Goal: Task Accomplishment & Management: Manage account settings

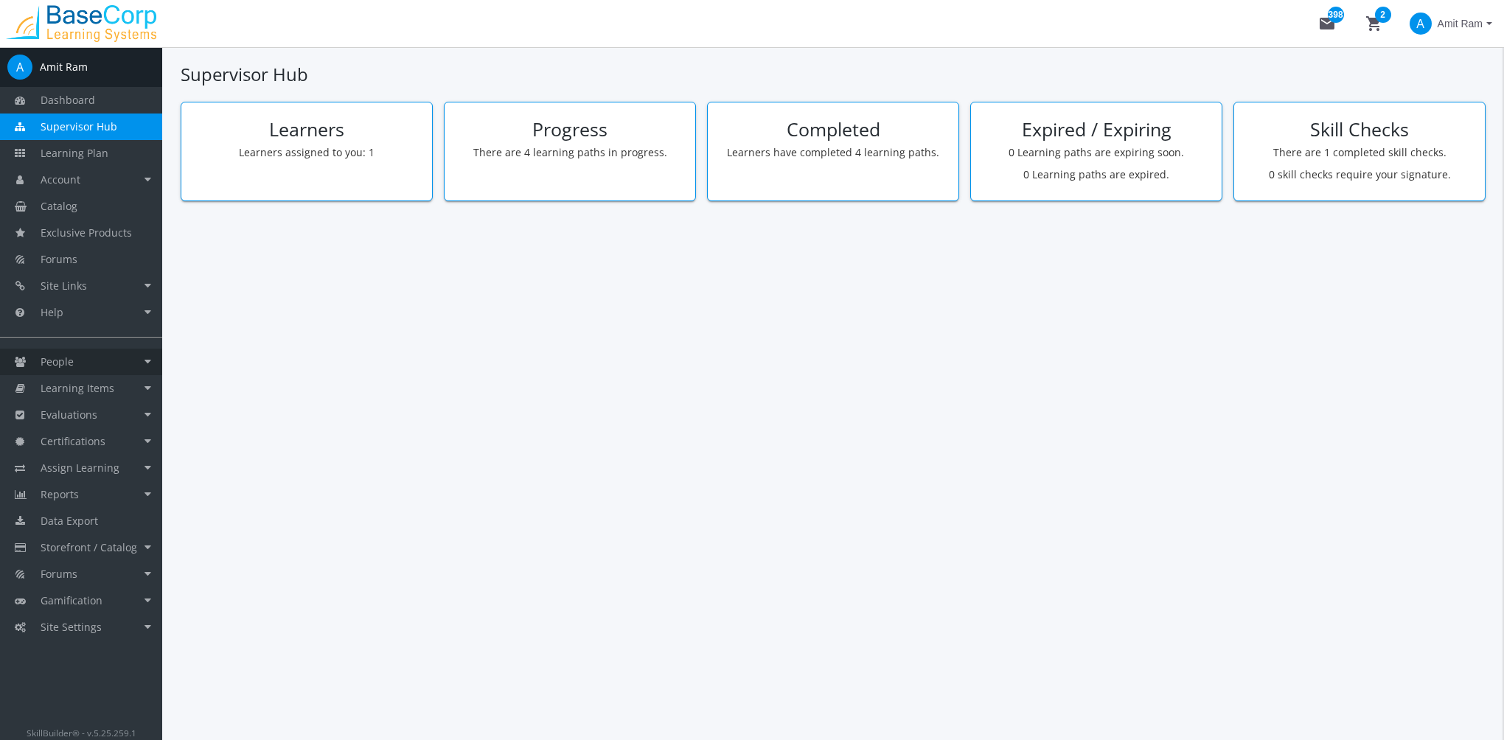
click at [113, 361] on link "People" at bounding box center [81, 362] width 162 height 27
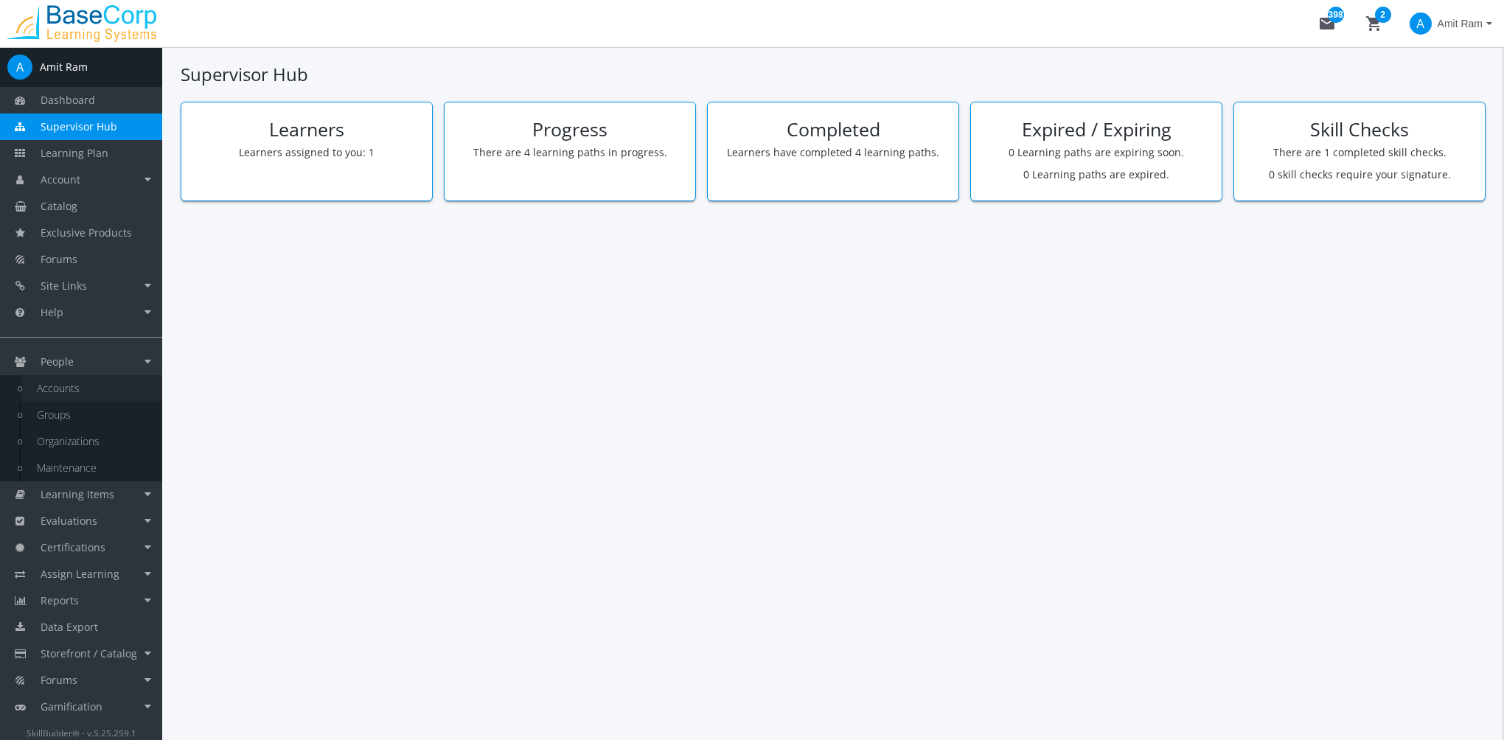
click at [112, 377] on link "Accounts" at bounding box center [92, 388] width 140 height 27
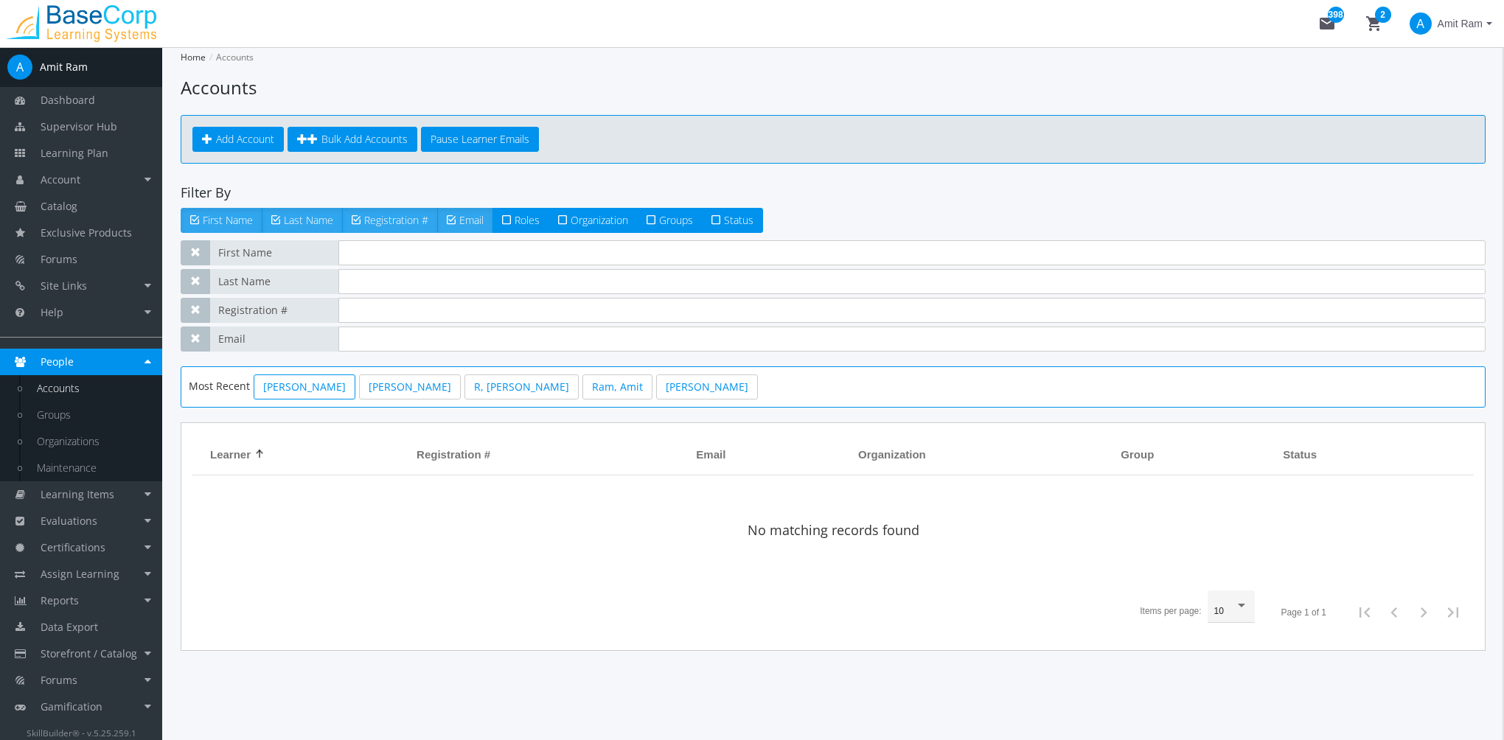
click at [336, 397] on div "Most Recent [PERSON_NAME] [PERSON_NAME], [PERSON_NAME], [PERSON_NAME], [PERSON_…" at bounding box center [833, 386] width 1305 height 41
click at [330, 394] on link "[PERSON_NAME]" at bounding box center [305, 387] width 102 height 25
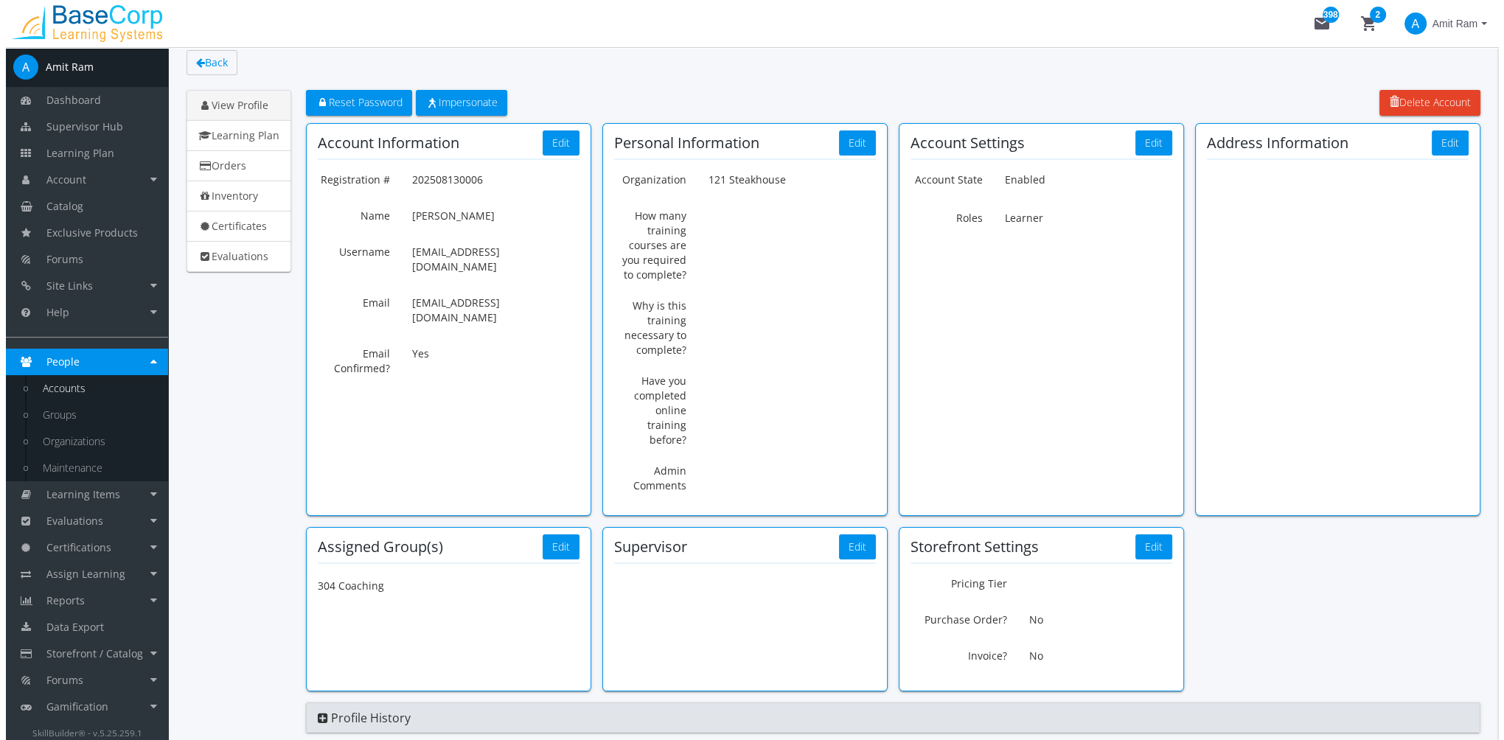
scroll to position [116, 0]
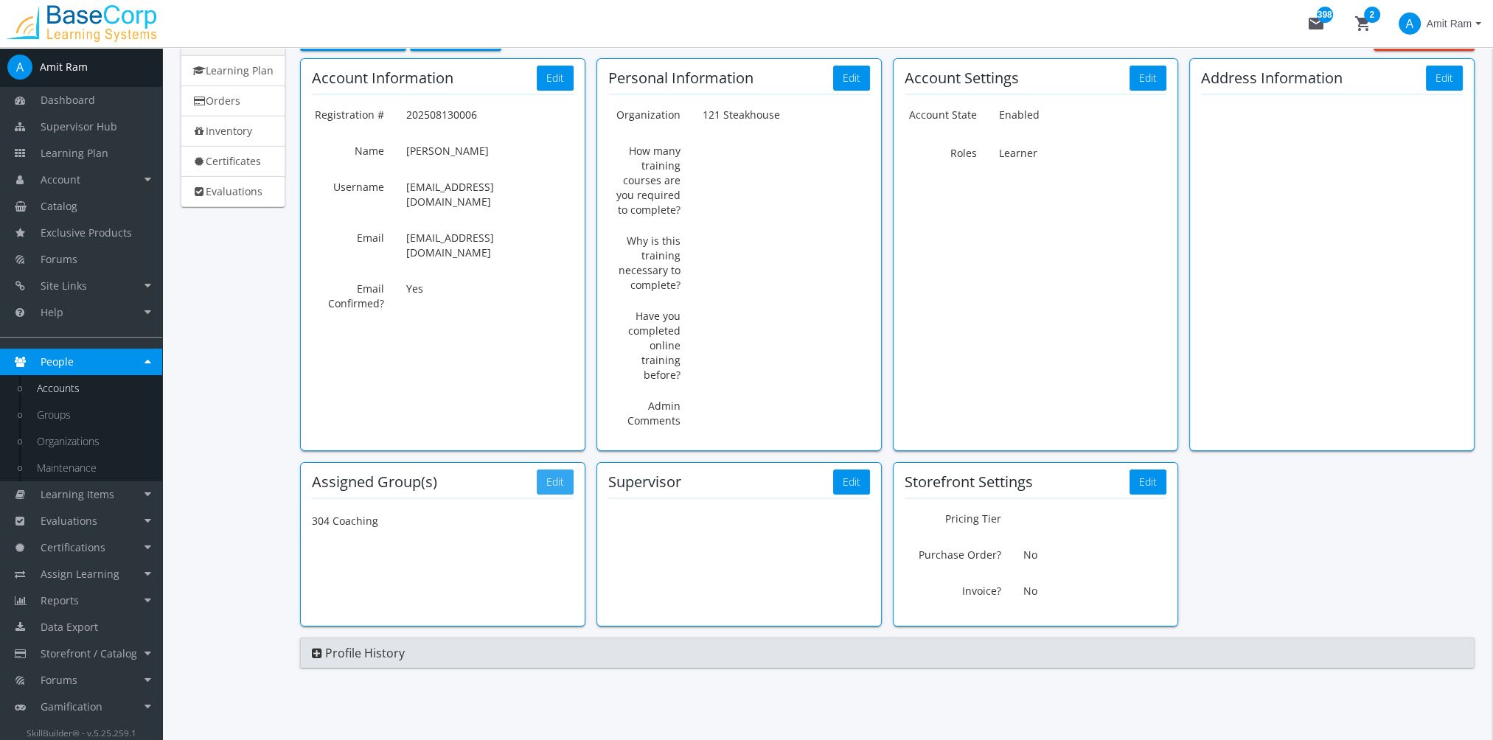
click at [546, 470] on button "Edit" at bounding box center [555, 482] width 37 height 25
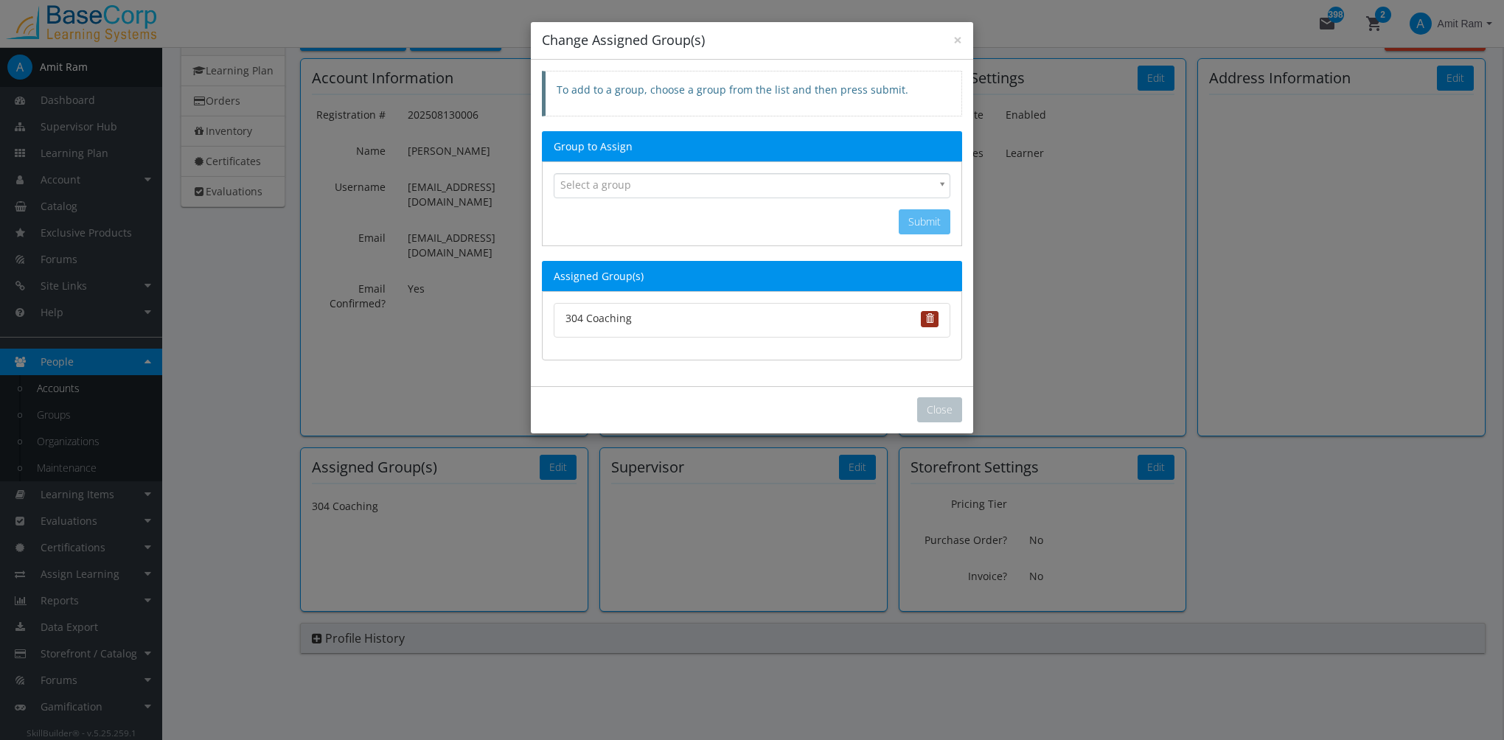
click at [935, 313] on button "button" at bounding box center [930, 319] width 18 height 16
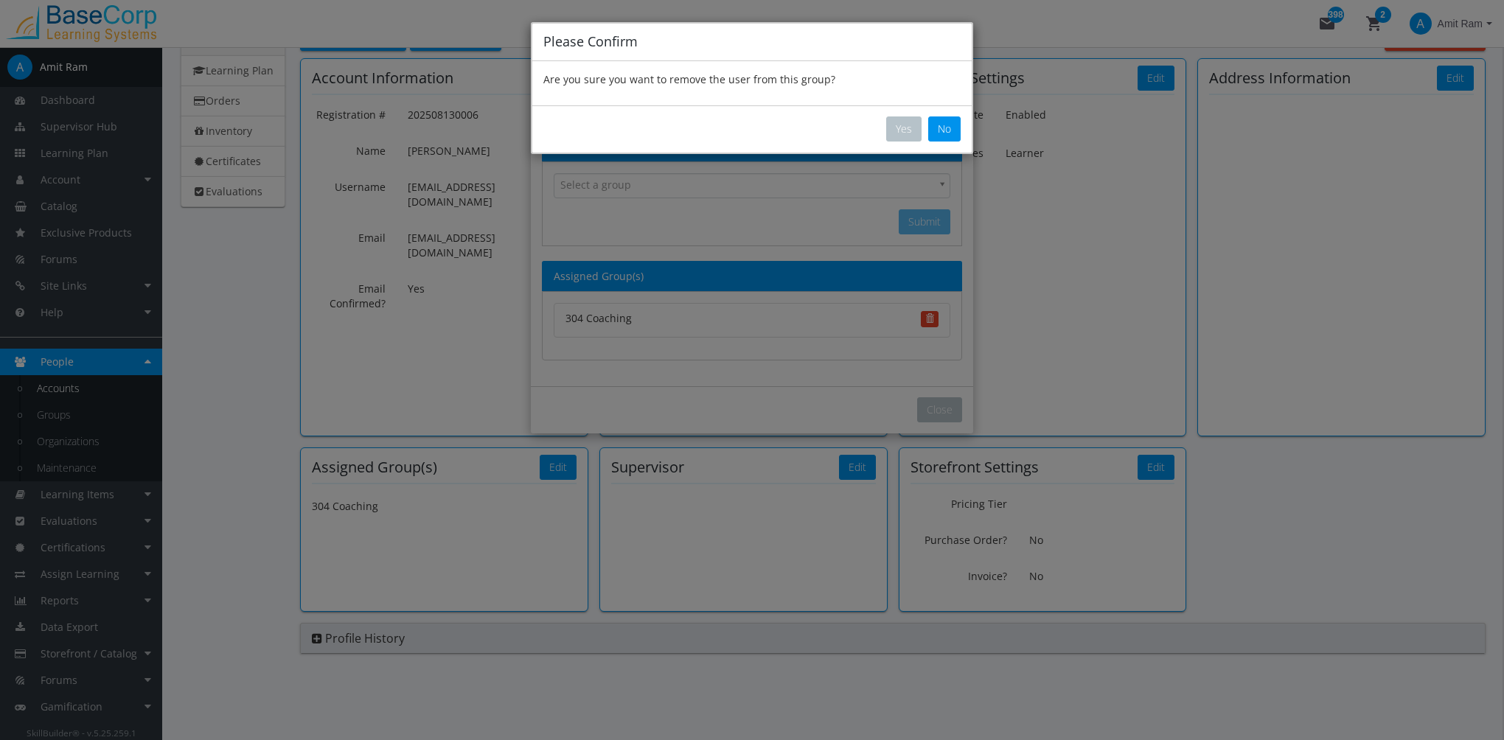
click at [906, 144] on div "Yes No" at bounding box center [751, 128] width 439 height 47
click at [908, 133] on button "Yes" at bounding box center [903, 128] width 35 height 25
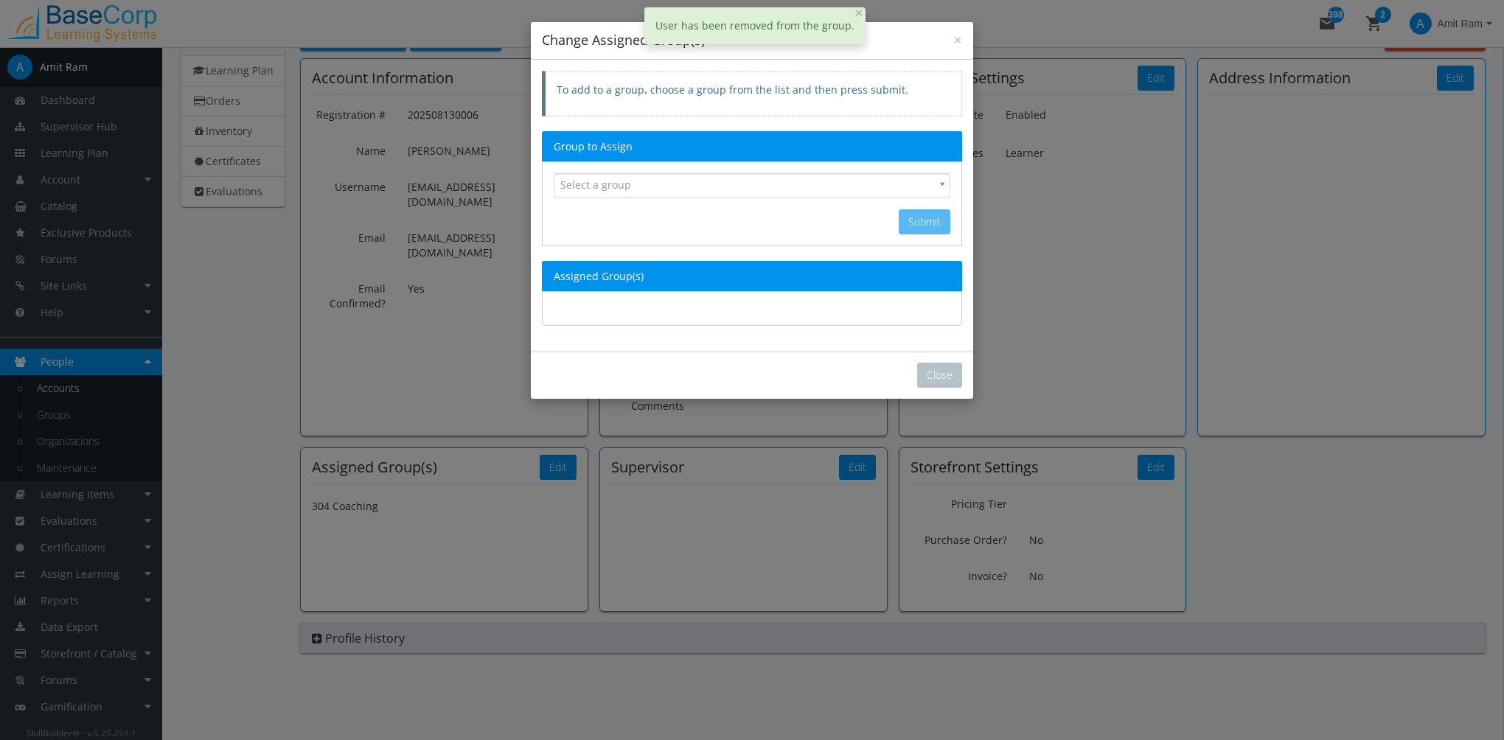
click at [889, 177] on span "Select a group" at bounding box center [745, 184] width 370 height 21
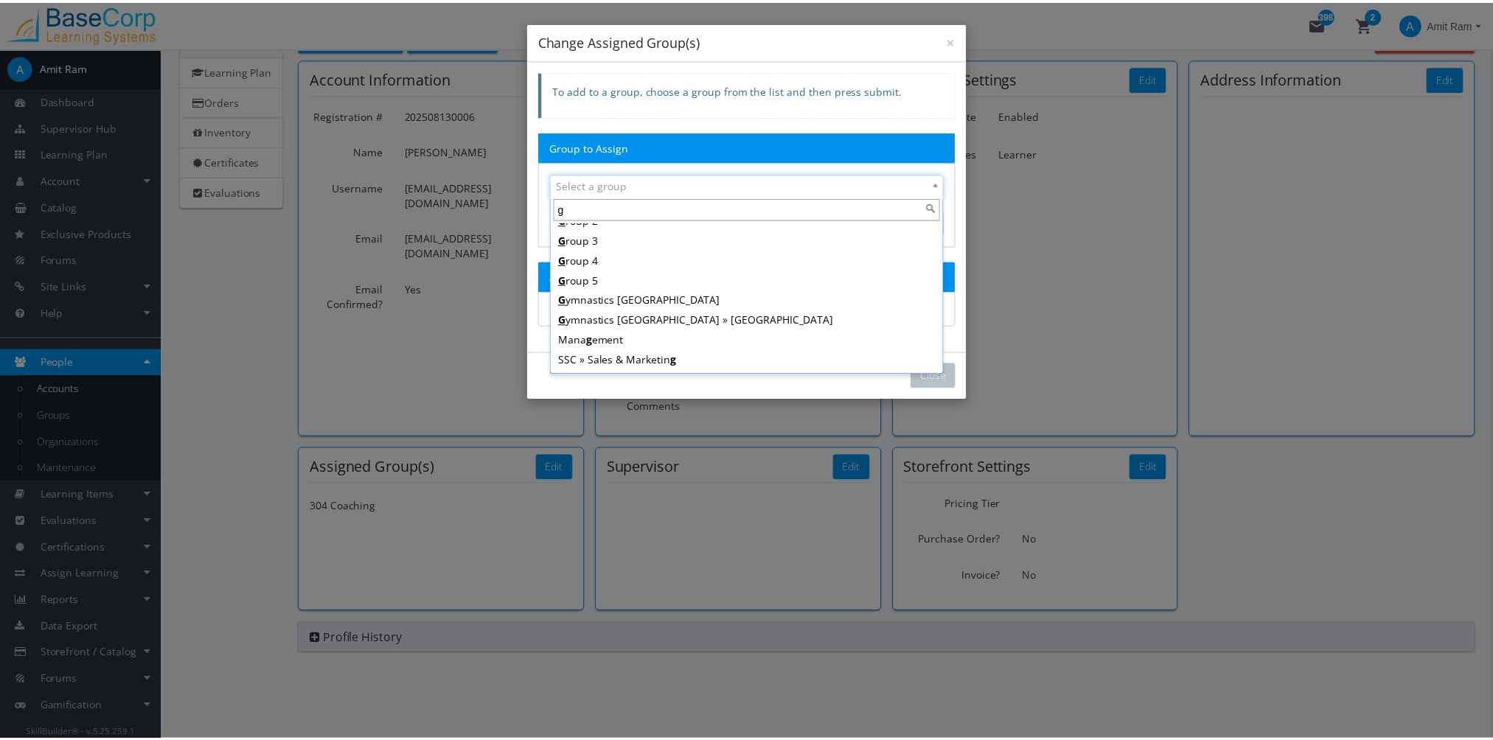
scroll to position [96, 0]
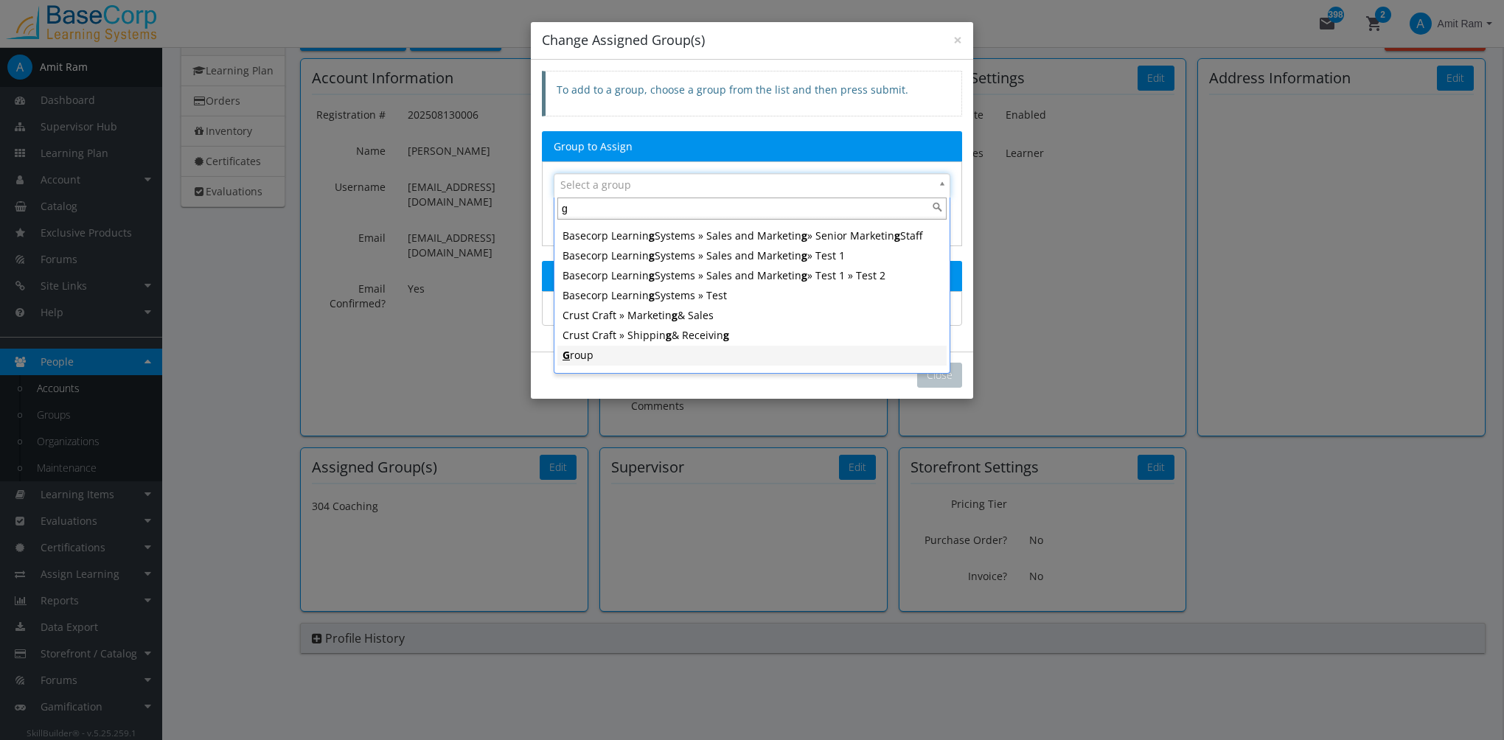
type input "g"
drag, startPoint x: 578, startPoint y: 351, endPoint x: 616, endPoint y: 363, distance: 39.6
click at [578, 349] on div "G roup" at bounding box center [751, 355] width 379 height 15
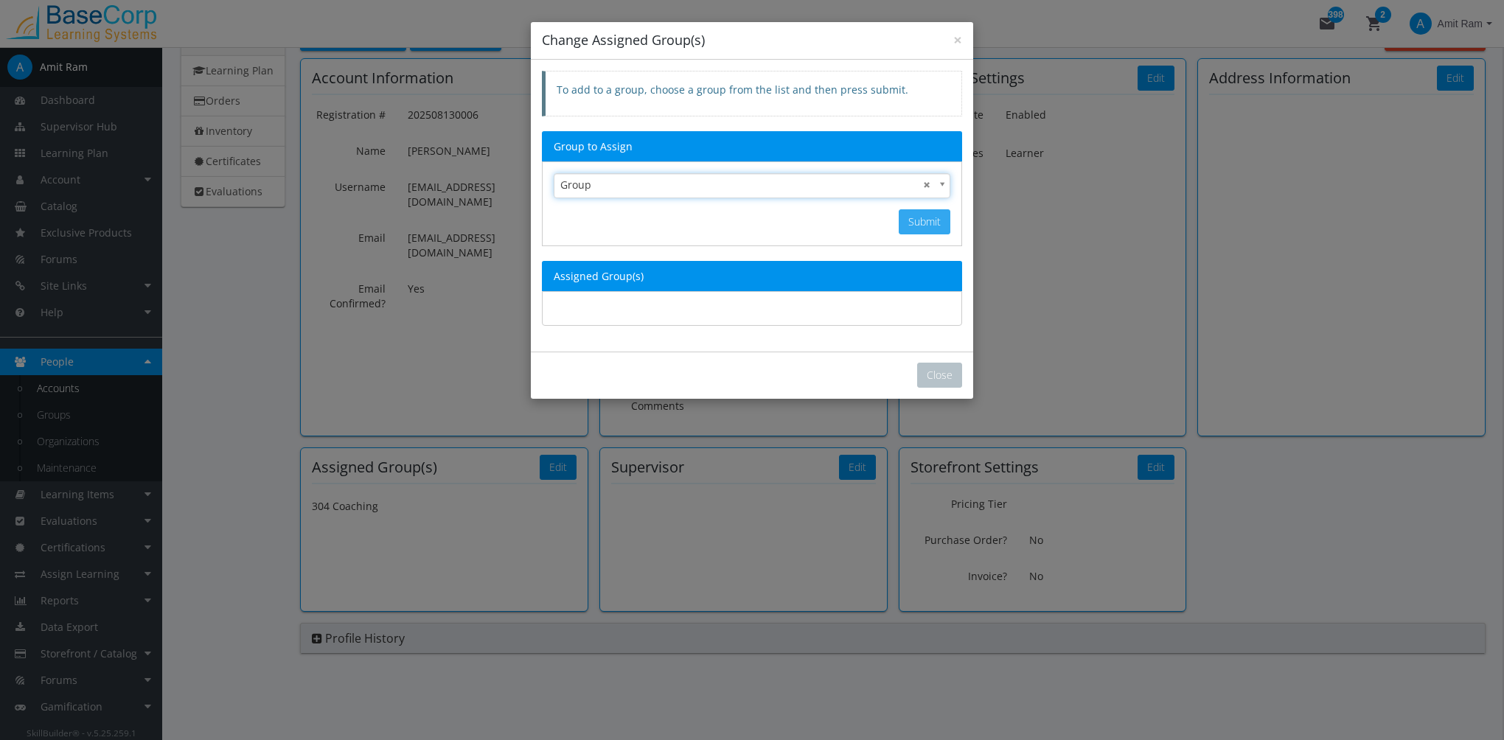
click at [912, 222] on button "Submit" at bounding box center [925, 221] width 52 height 25
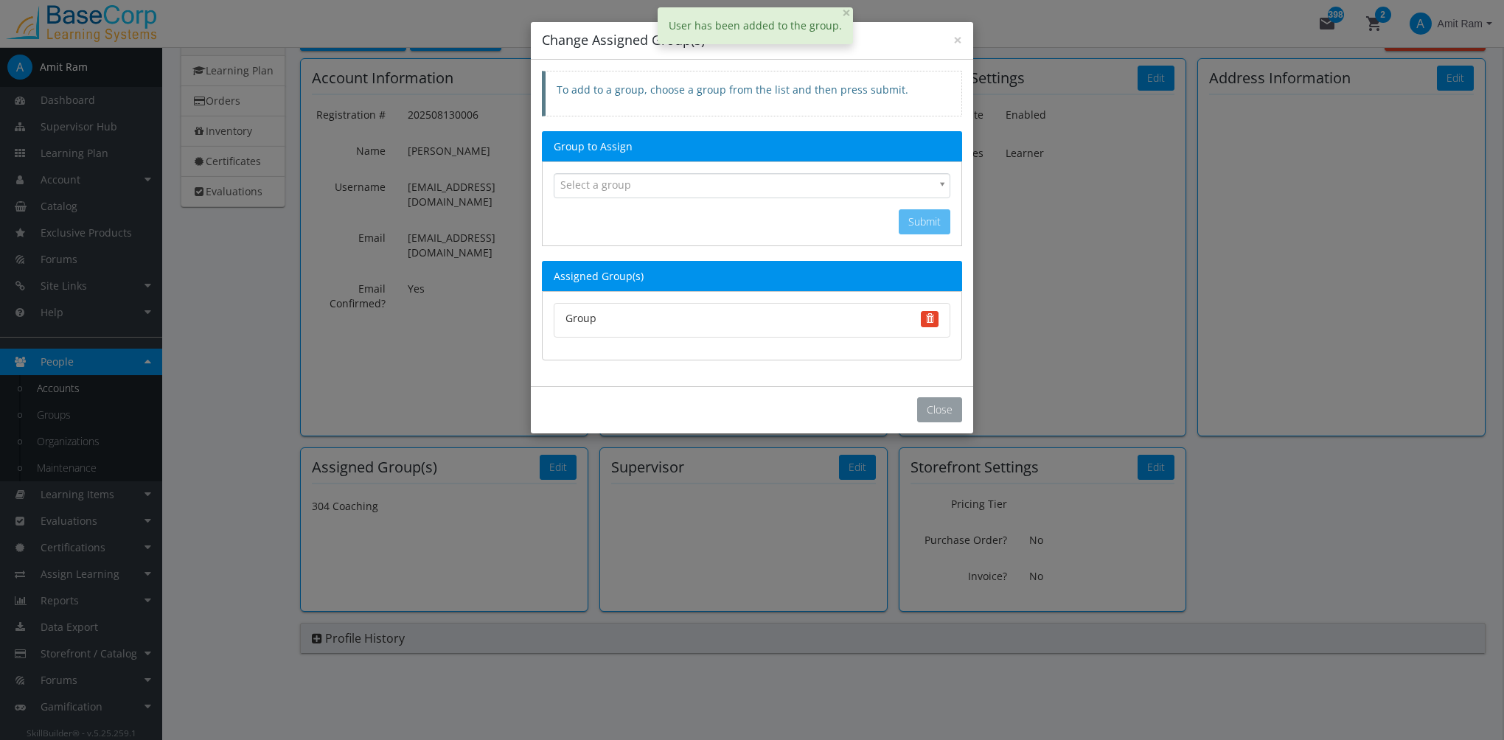
click at [952, 412] on button "Close" at bounding box center [939, 409] width 45 height 25
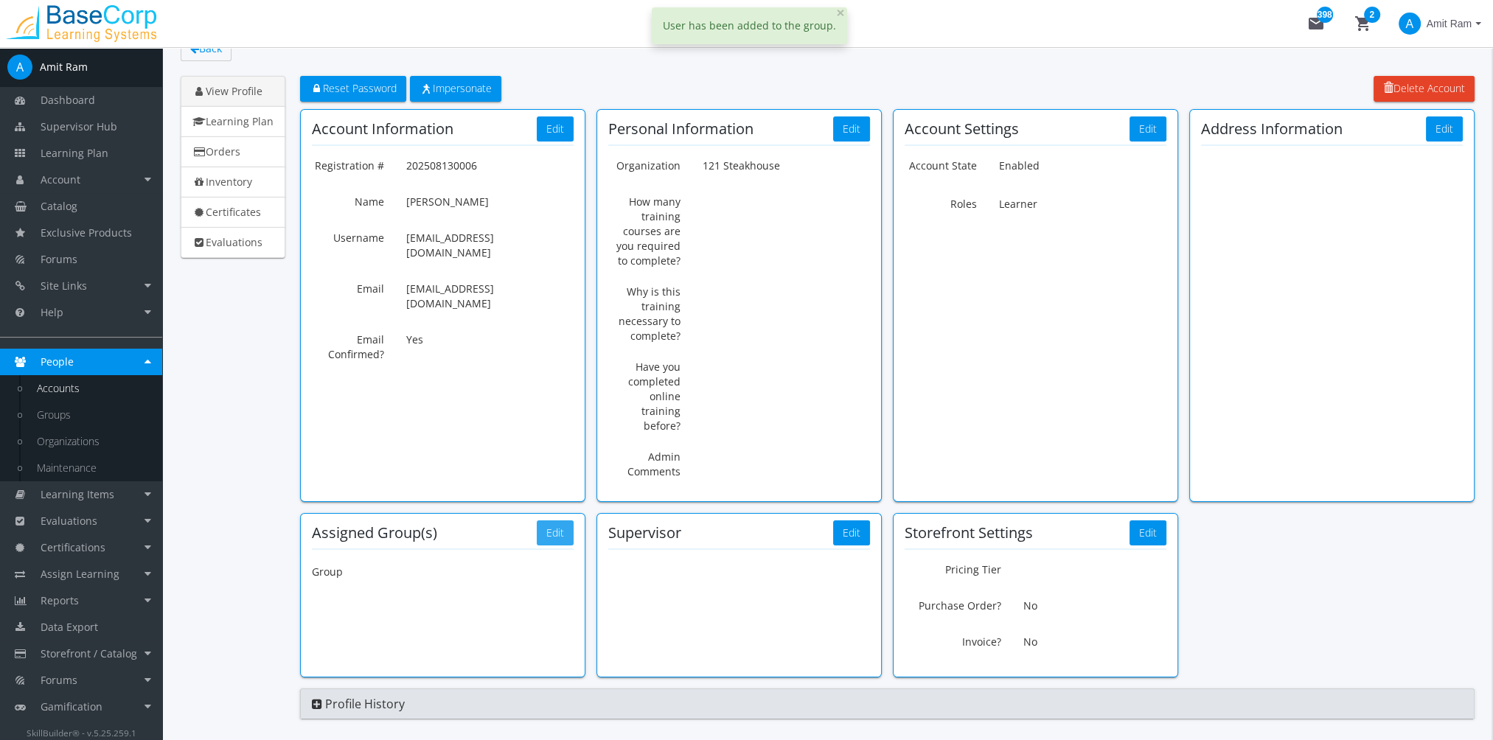
scroll to position [0, 0]
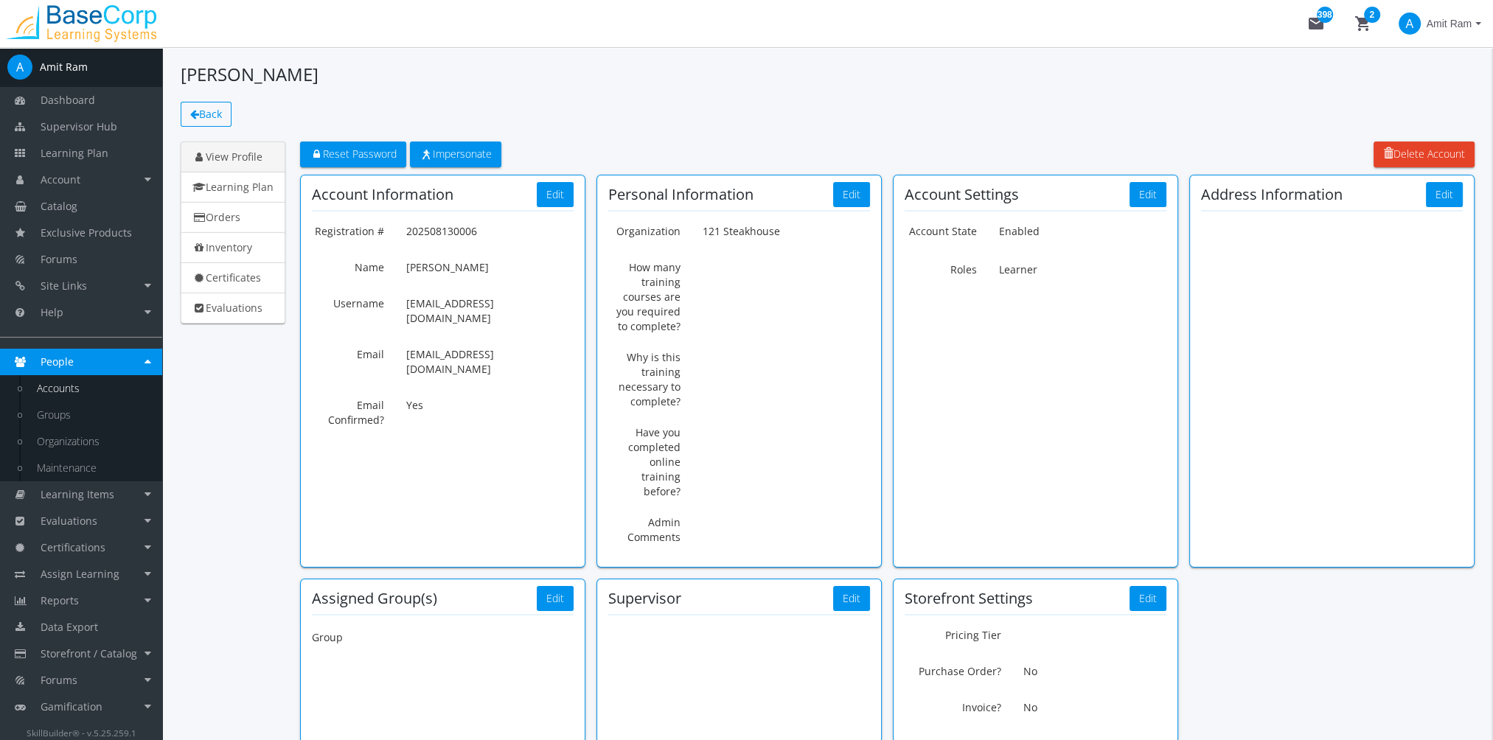
click at [206, 112] on span "Back" at bounding box center [210, 114] width 23 height 14
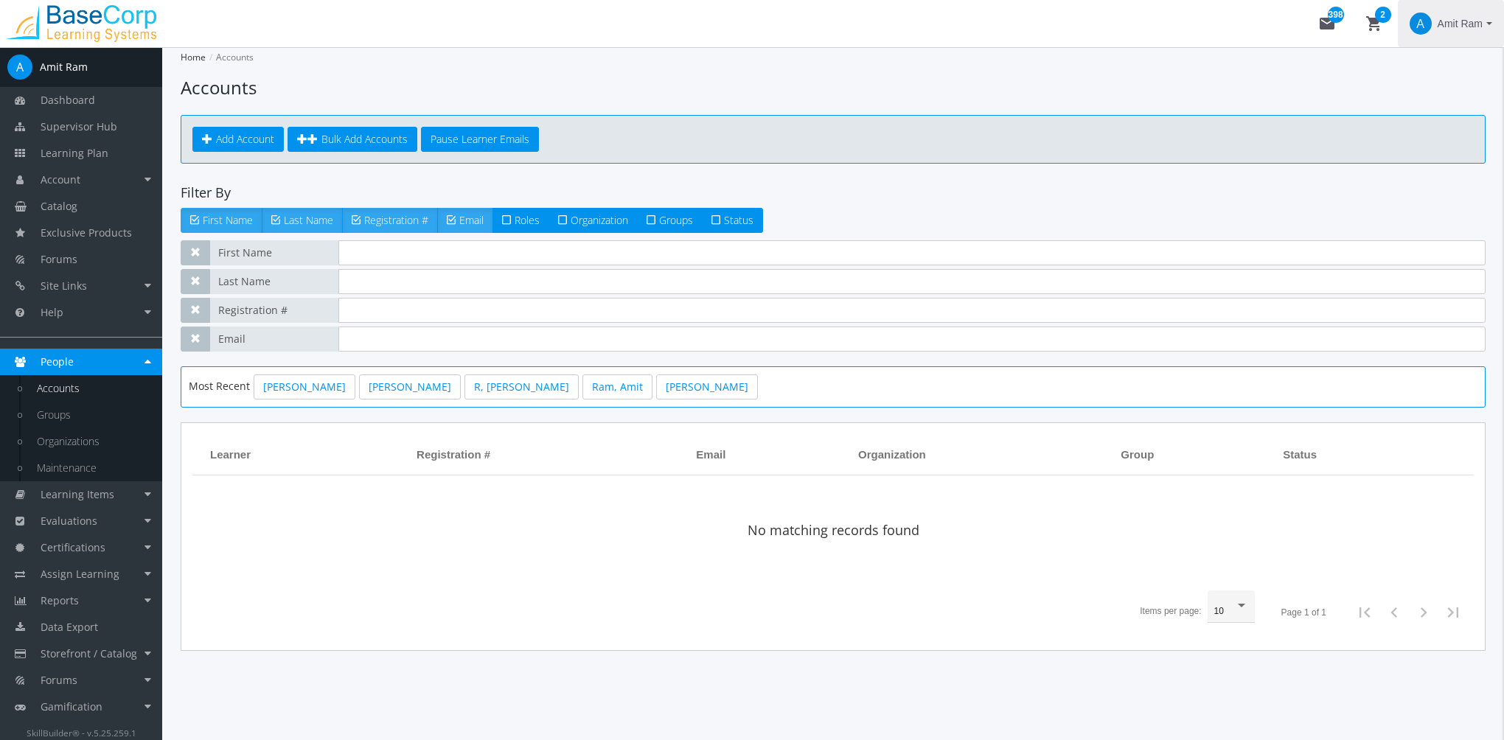
click at [1446, 27] on span "Amit Ram" at bounding box center [1460, 23] width 45 height 27
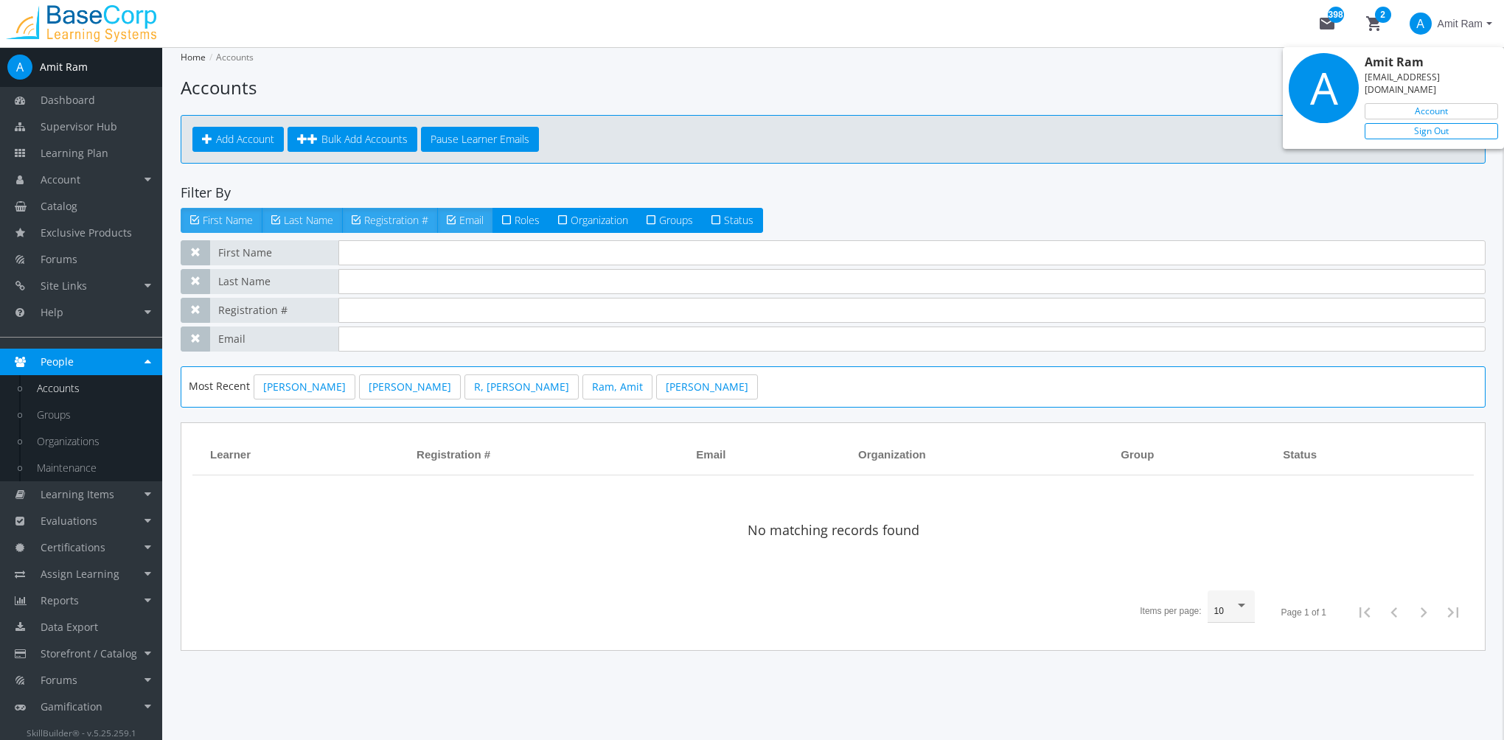
click at [1430, 123] on link "Sign Out" at bounding box center [1431, 131] width 133 height 16
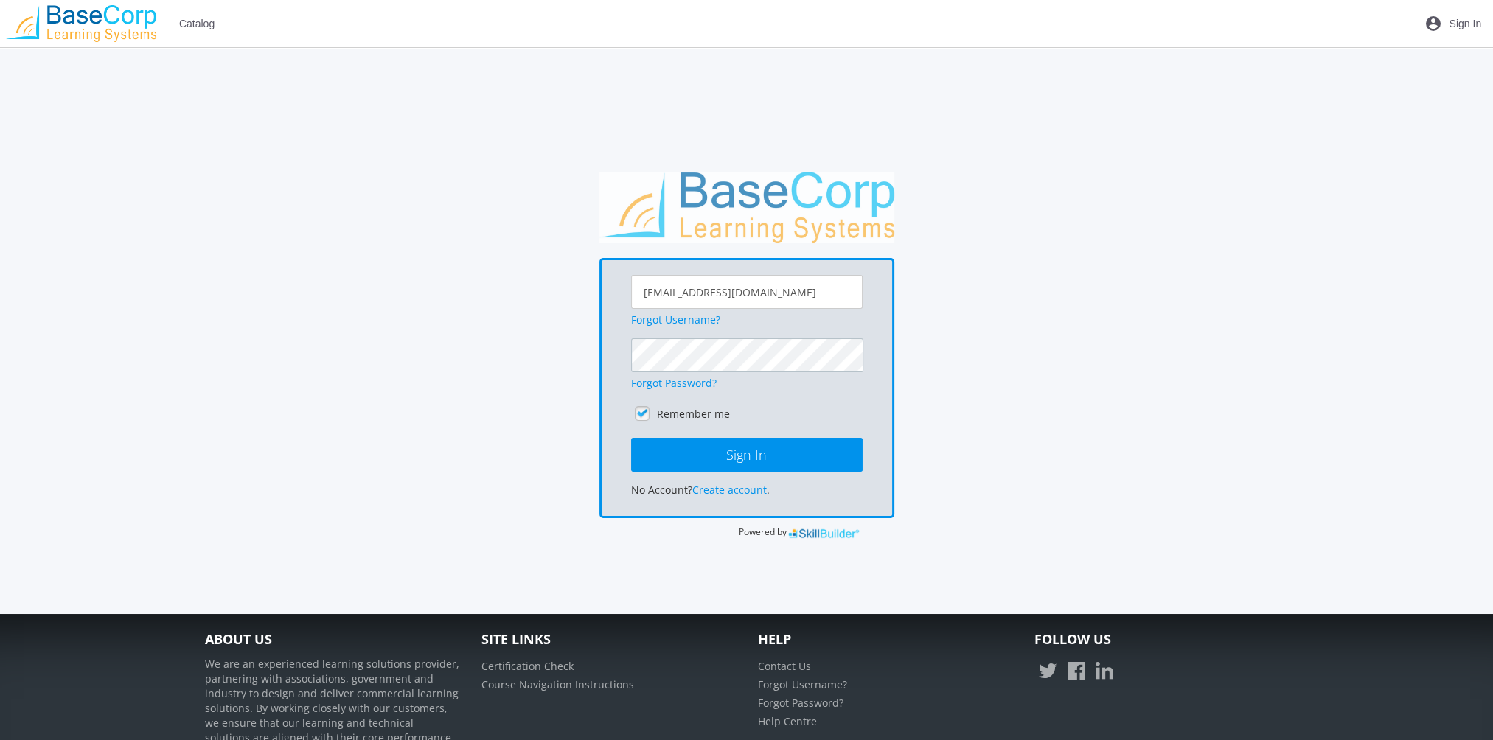
click at [631, 438] on button "Sign In" at bounding box center [746, 455] width 231 height 34
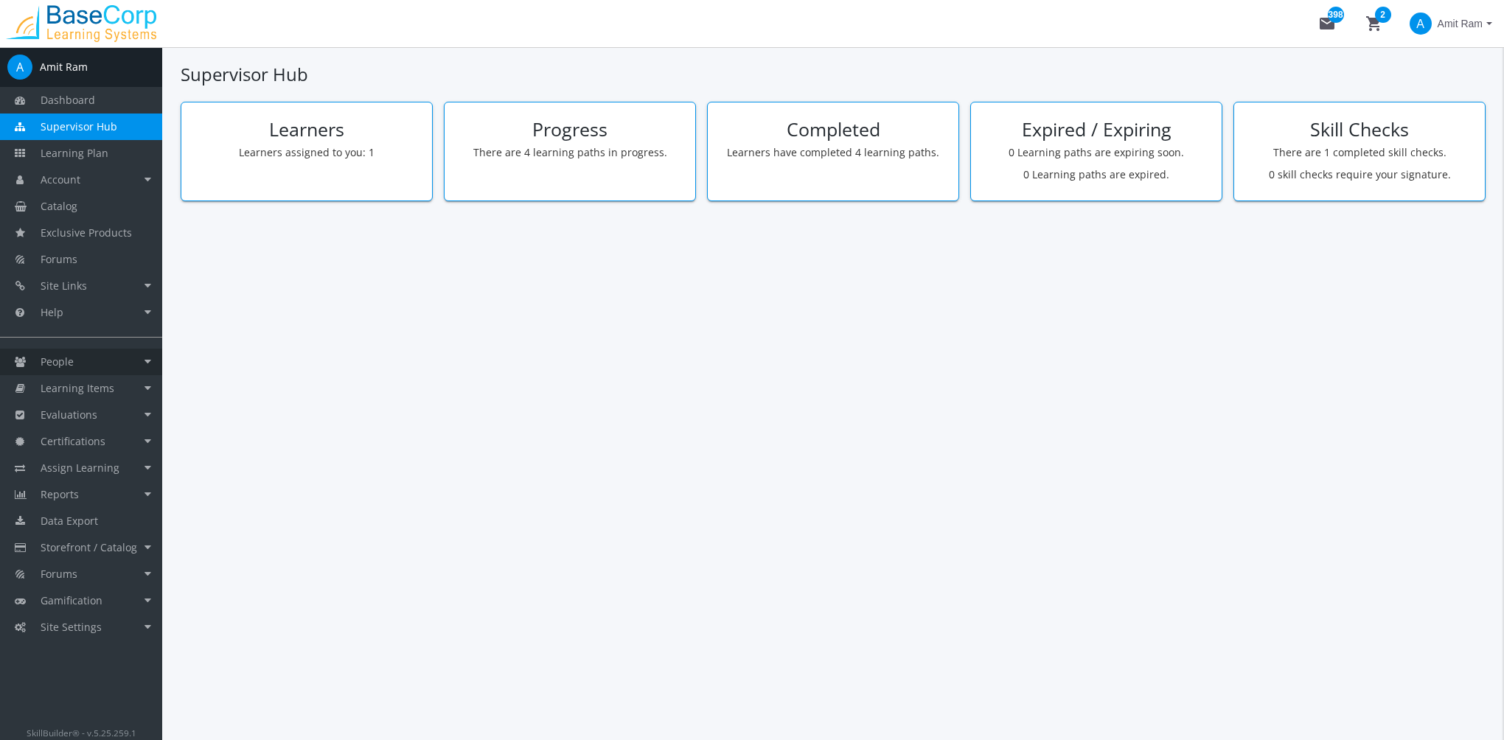
click at [109, 368] on link "People" at bounding box center [81, 362] width 162 height 27
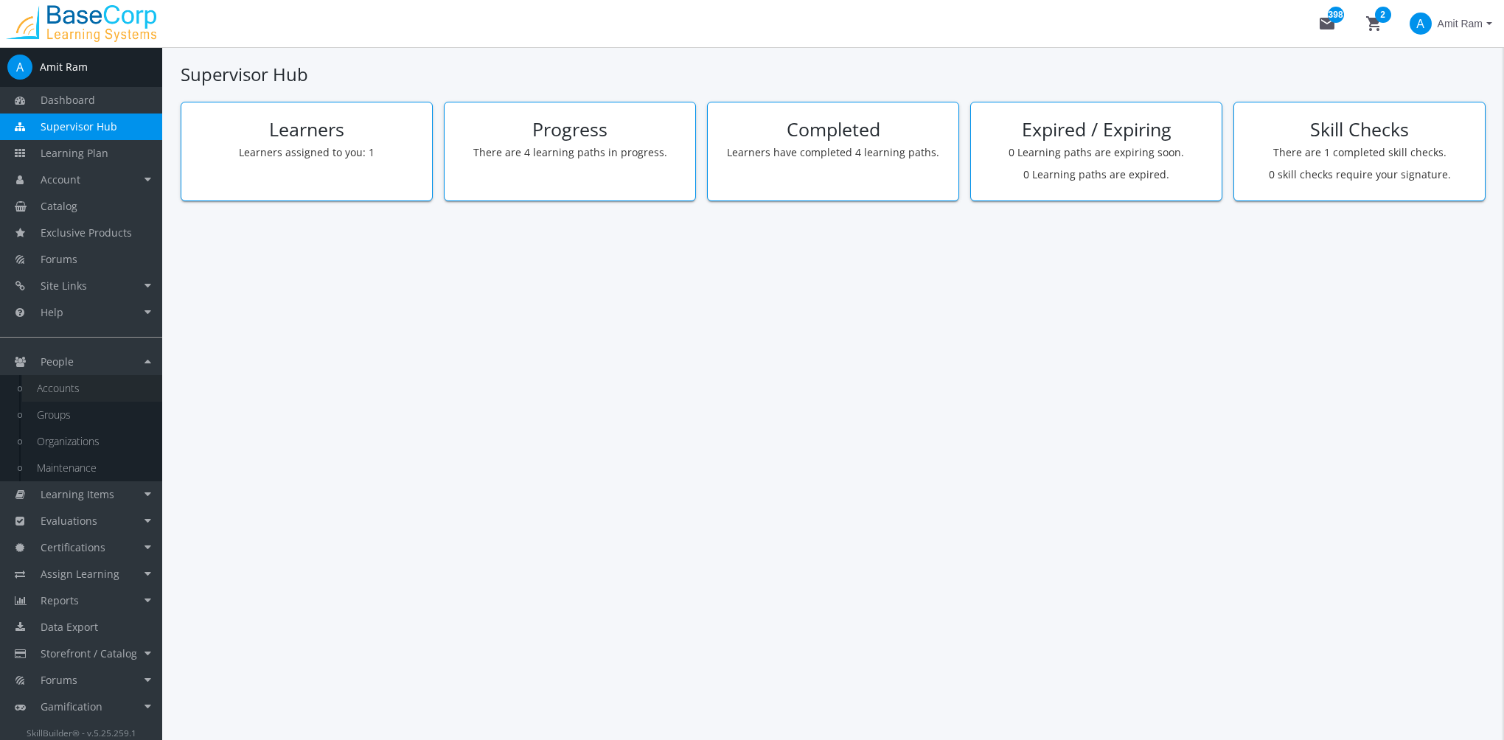
click at [109, 392] on link "Accounts" at bounding box center [92, 388] width 140 height 27
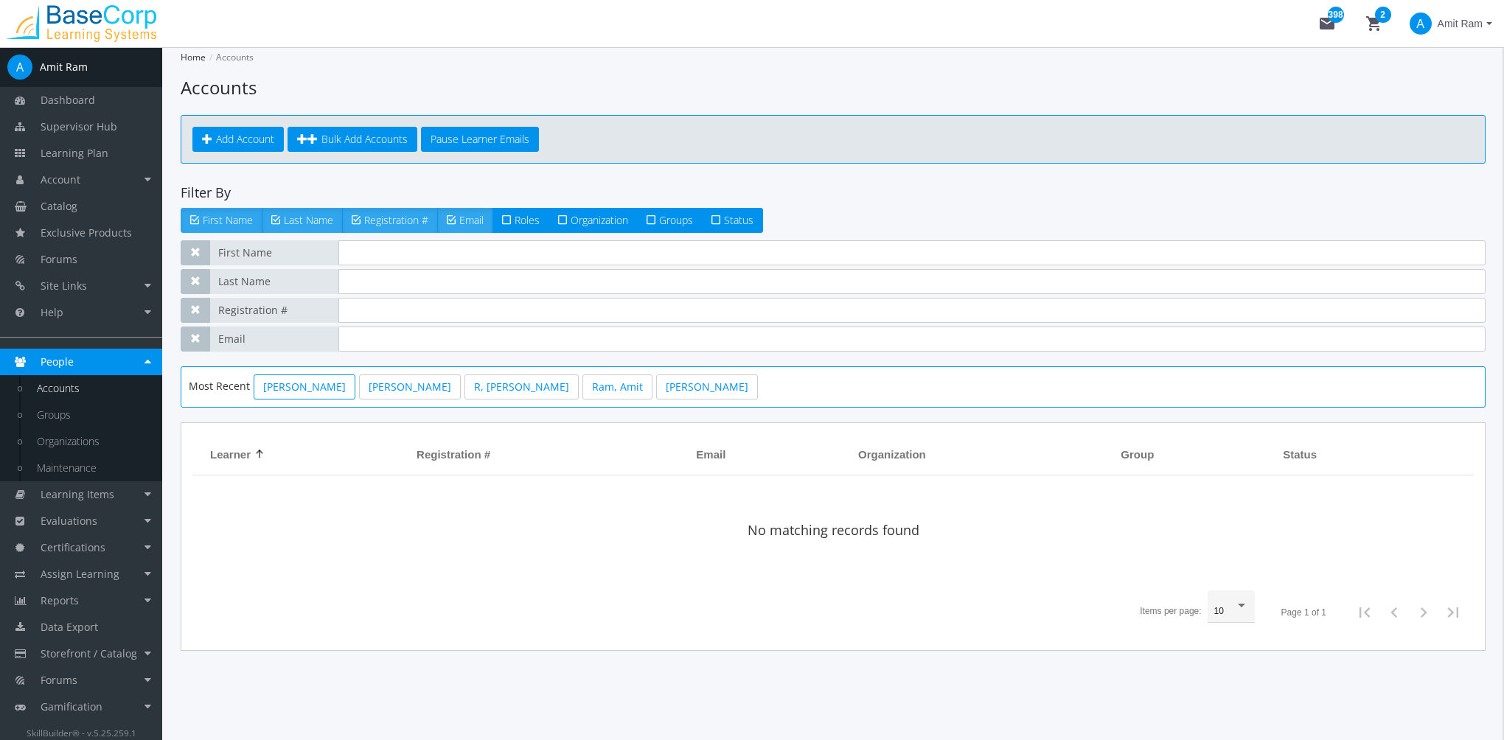
click at [344, 393] on link "[PERSON_NAME]" at bounding box center [305, 387] width 102 height 25
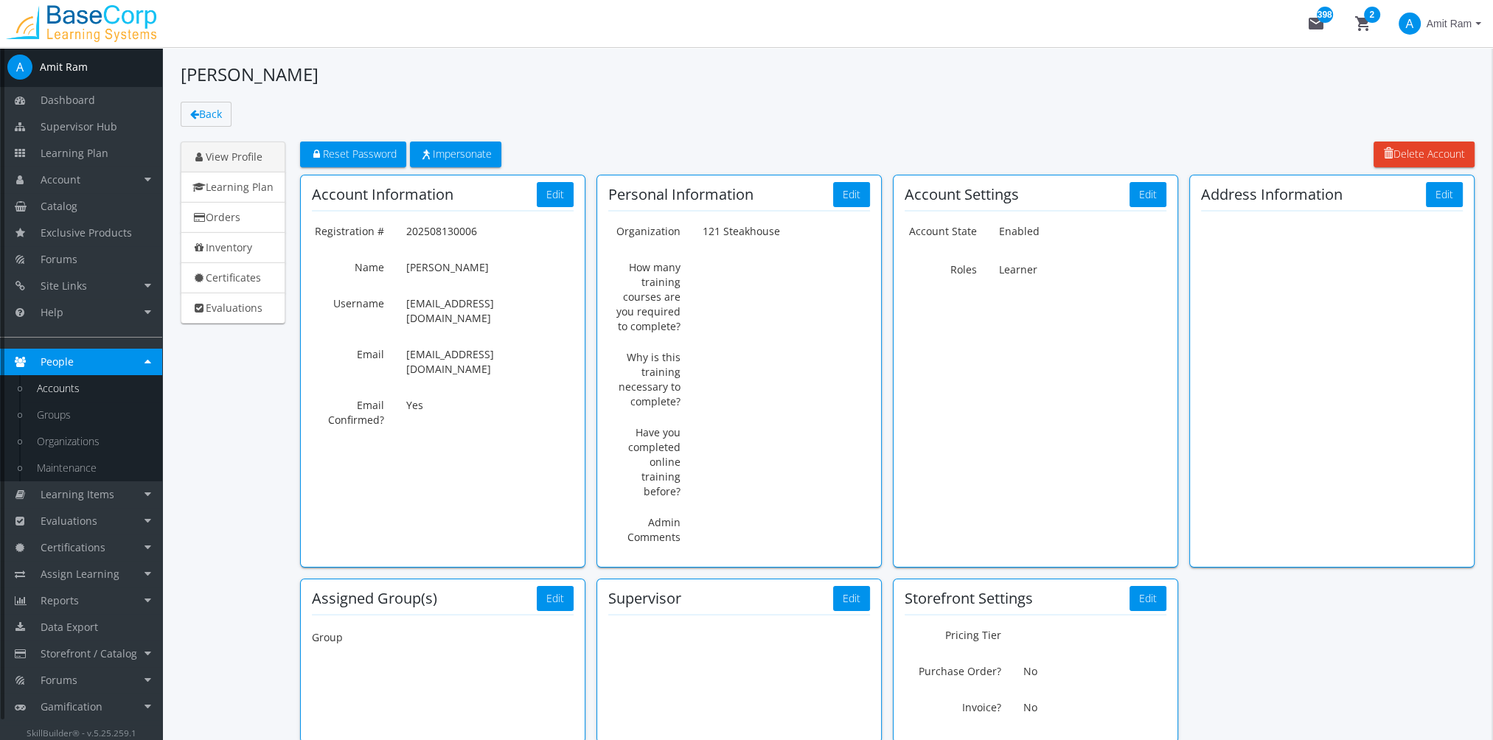
click at [80, 388] on link "Accounts" at bounding box center [92, 388] width 140 height 27
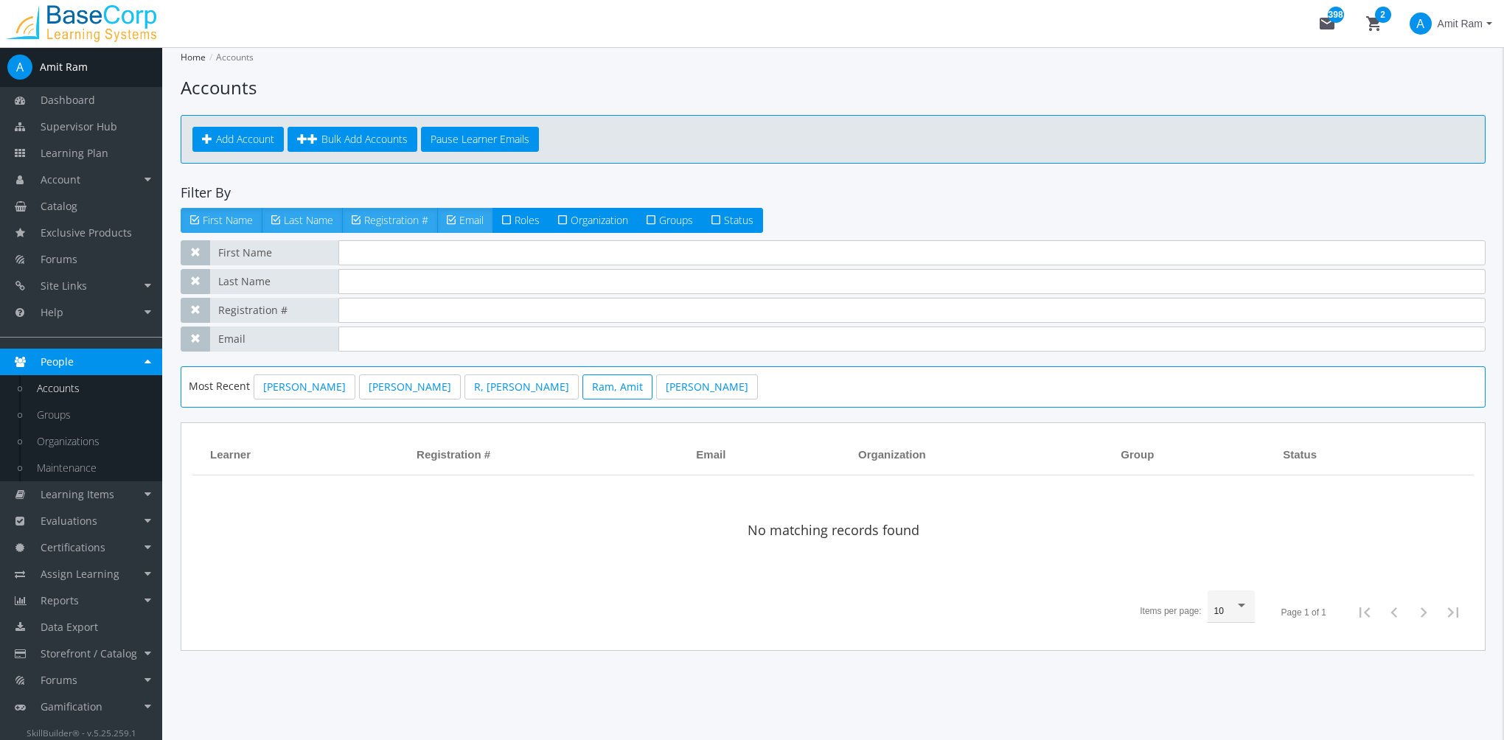
click at [582, 383] on link "Ram, Amit" at bounding box center [617, 387] width 70 height 25
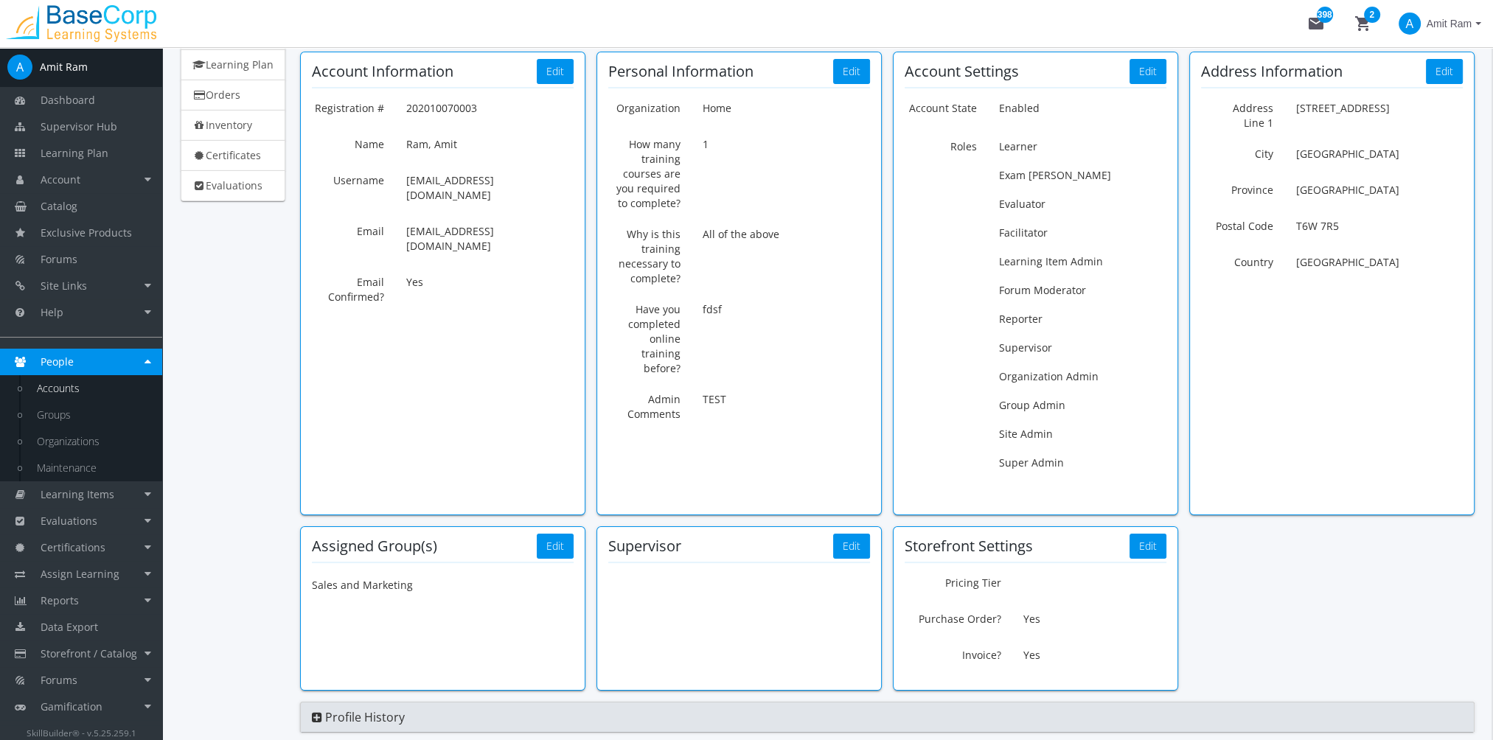
scroll to position [147, 0]
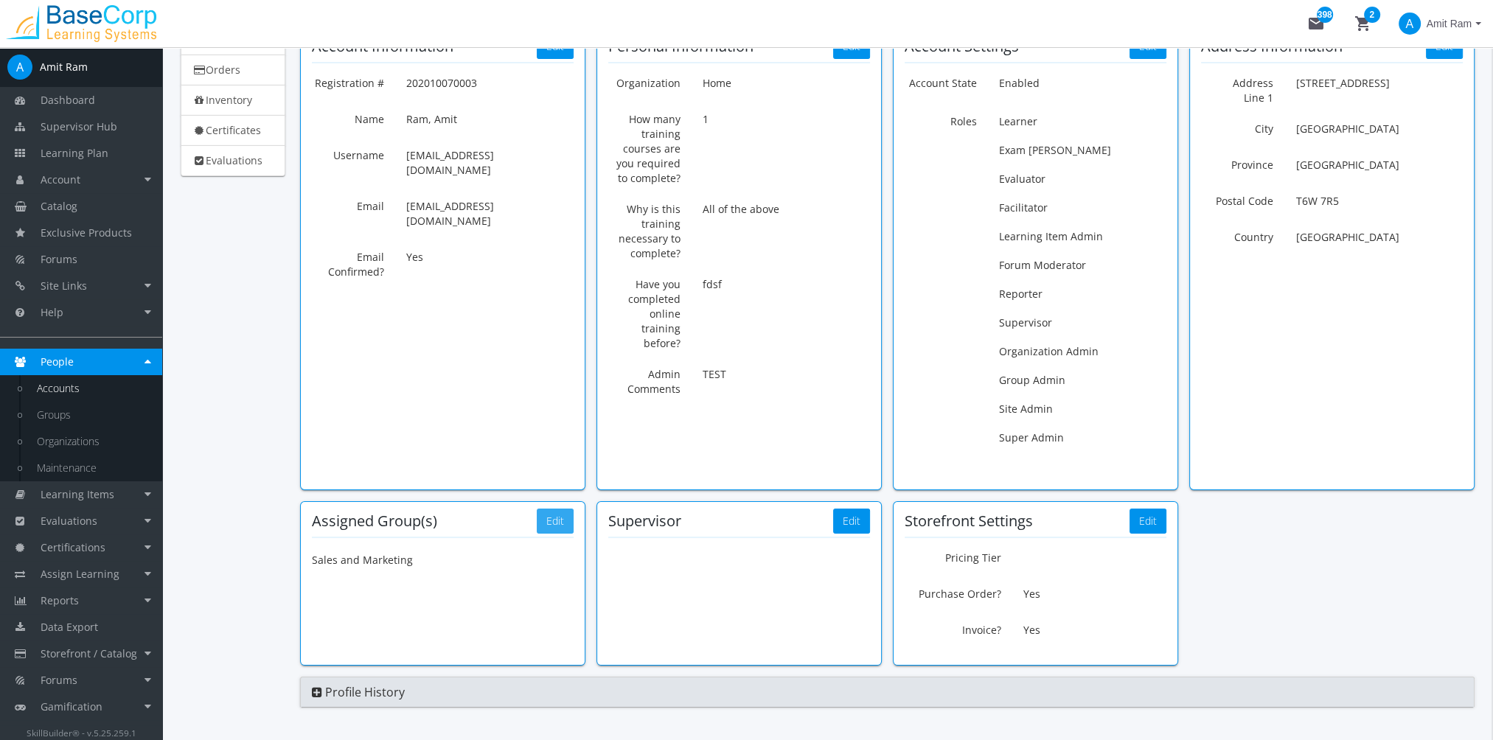
click at [566, 519] on button "Edit" at bounding box center [555, 521] width 37 height 25
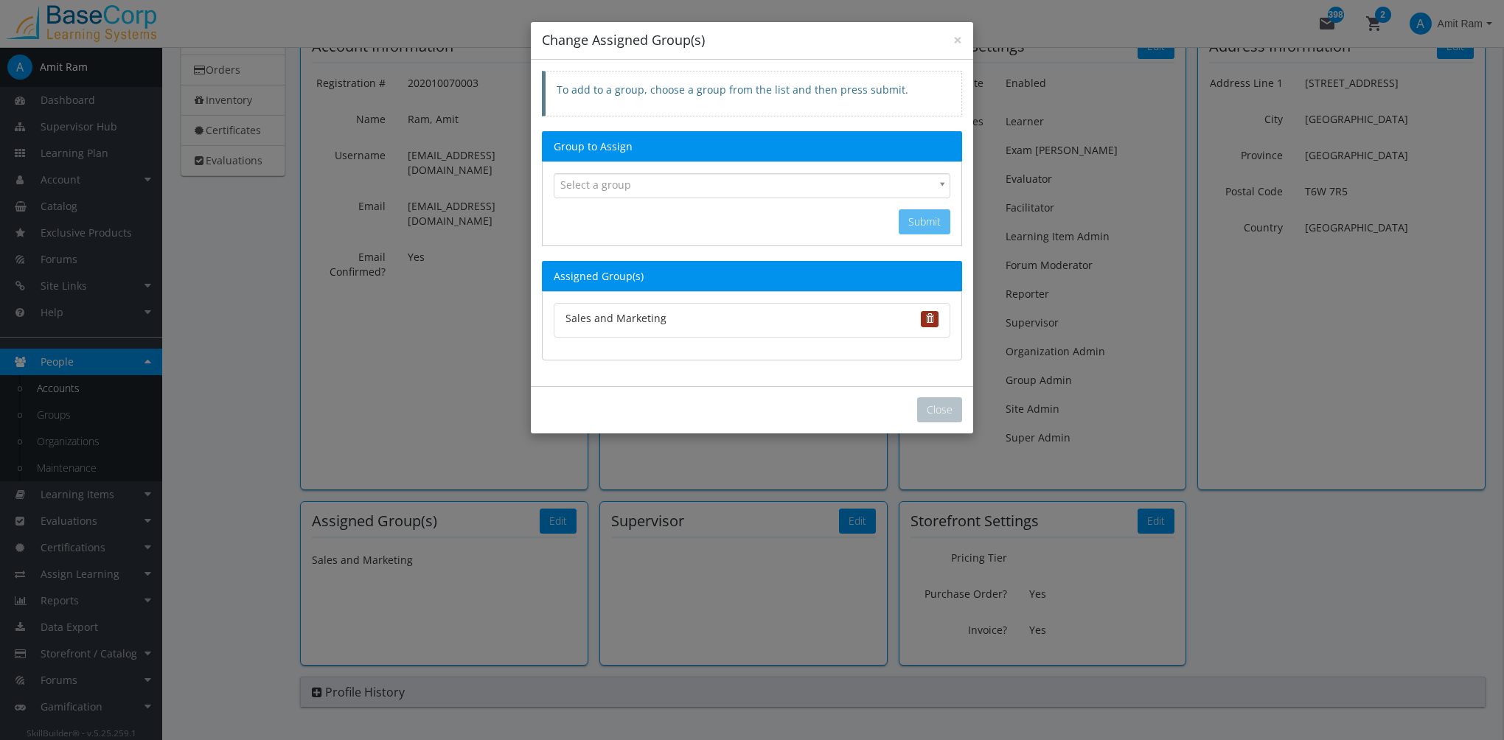
click at [933, 318] on span "button" at bounding box center [929, 318] width 9 height 9
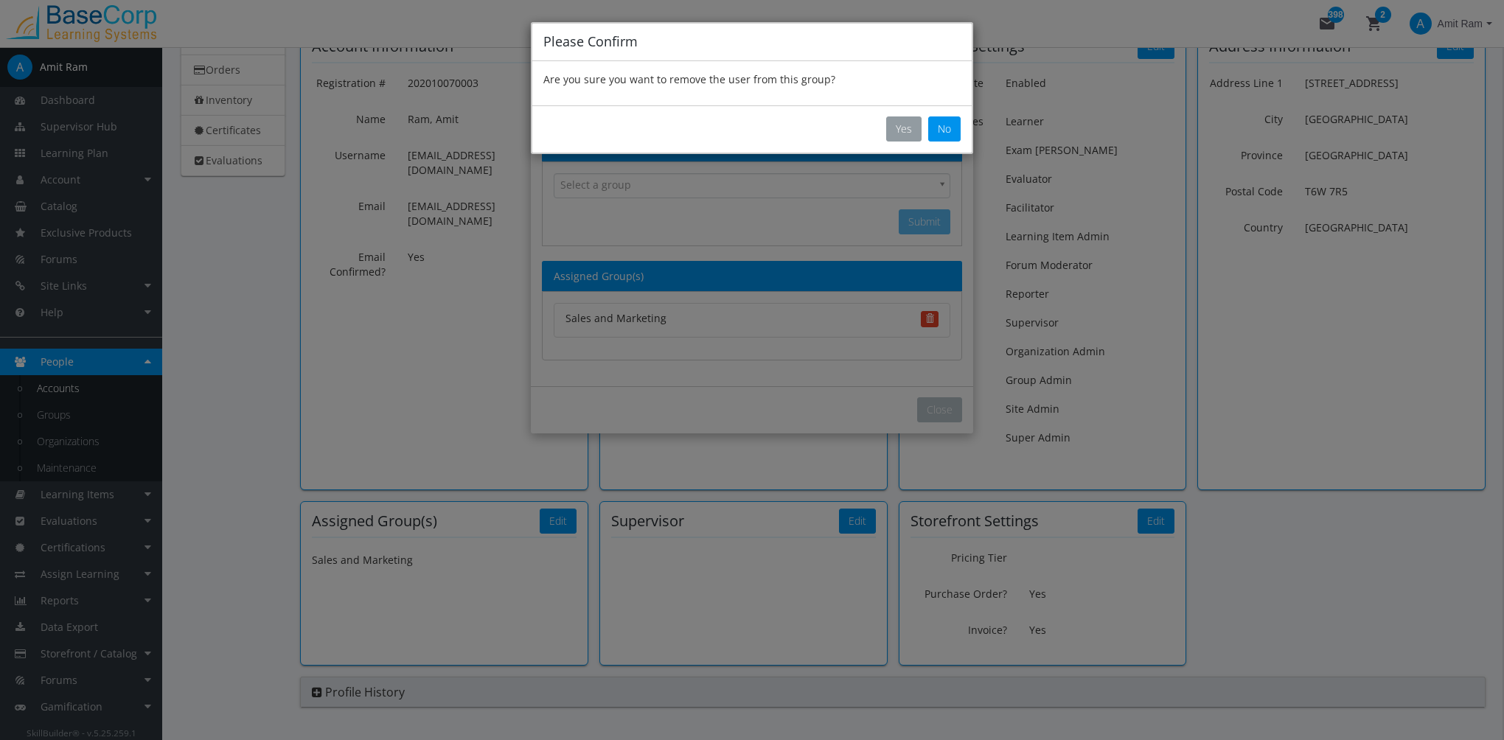
click at [900, 130] on button "Yes" at bounding box center [903, 128] width 35 height 25
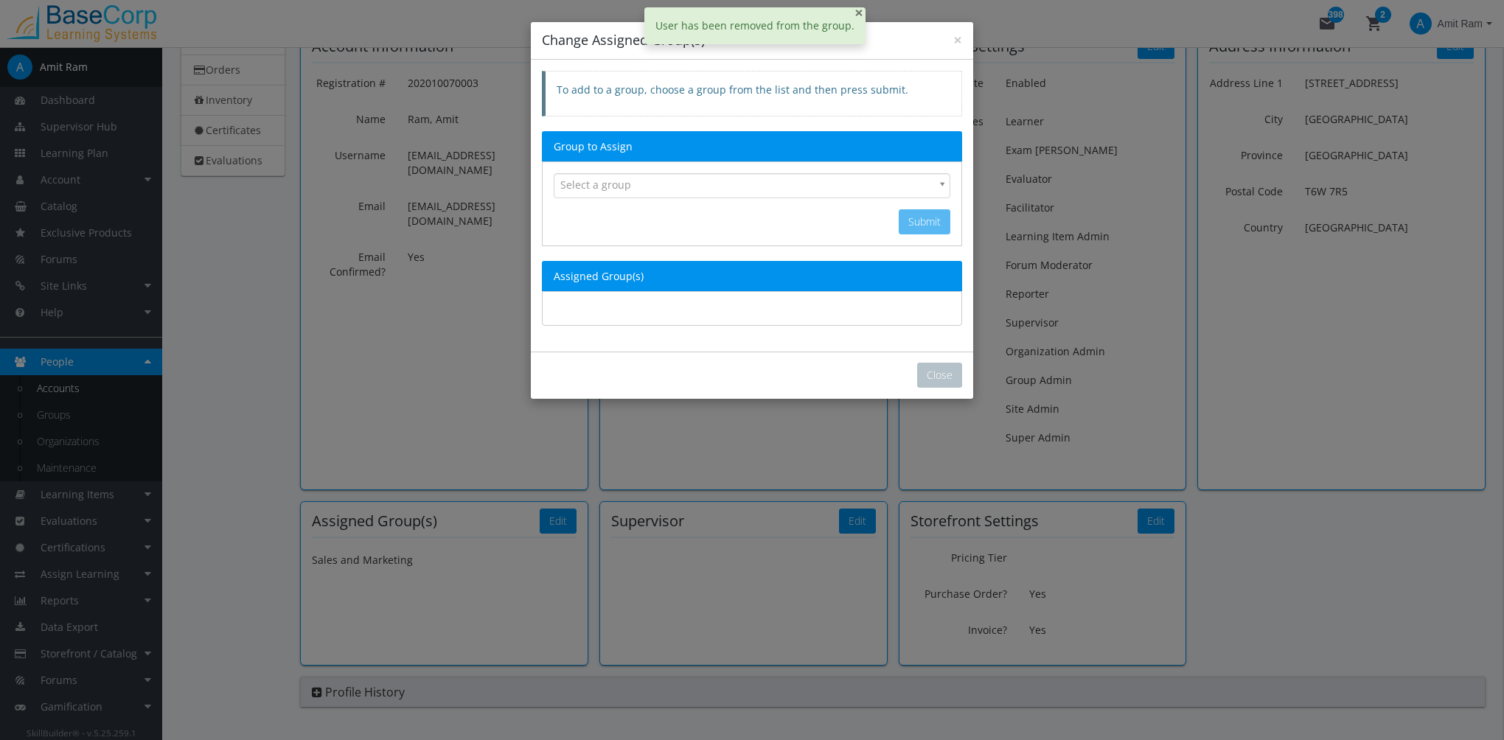
click at [854, 15] on span "×" at bounding box center [858, 12] width 9 height 21
click at [942, 188] on b "Select box select" at bounding box center [942, 186] width 13 height 24
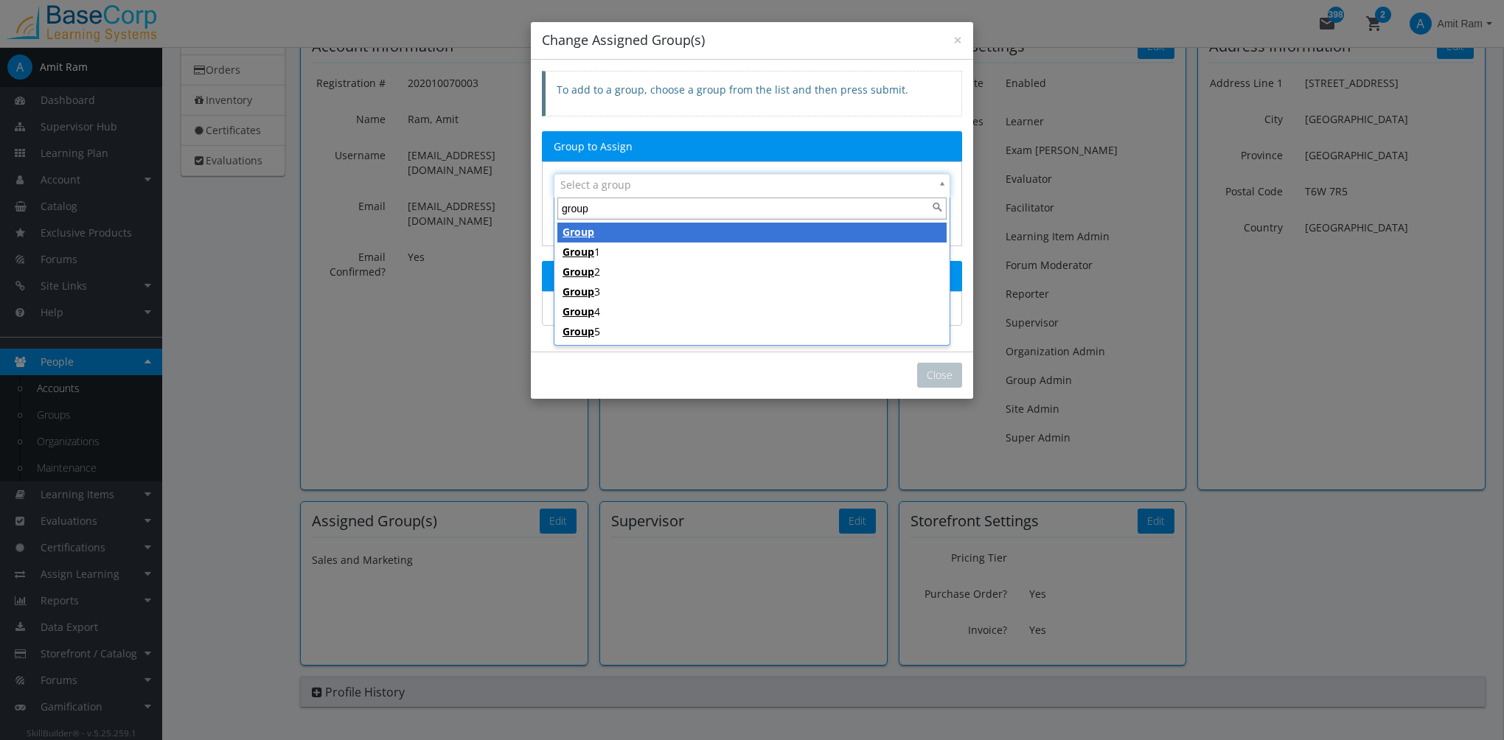
type input "group"
click at [591, 229] on span "Group" at bounding box center [578, 232] width 32 height 14
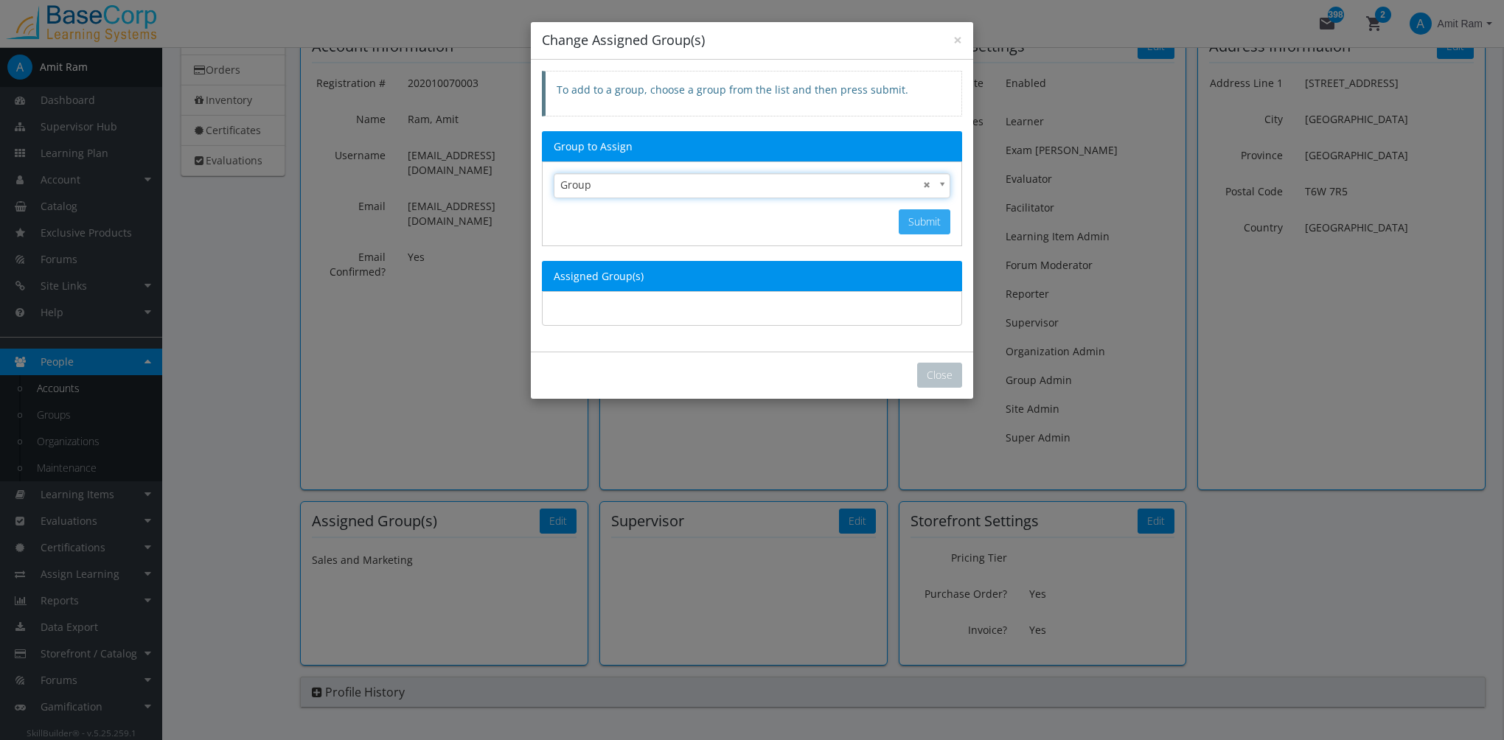
click at [941, 215] on button "Submit" at bounding box center [925, 221] width 52 height 25
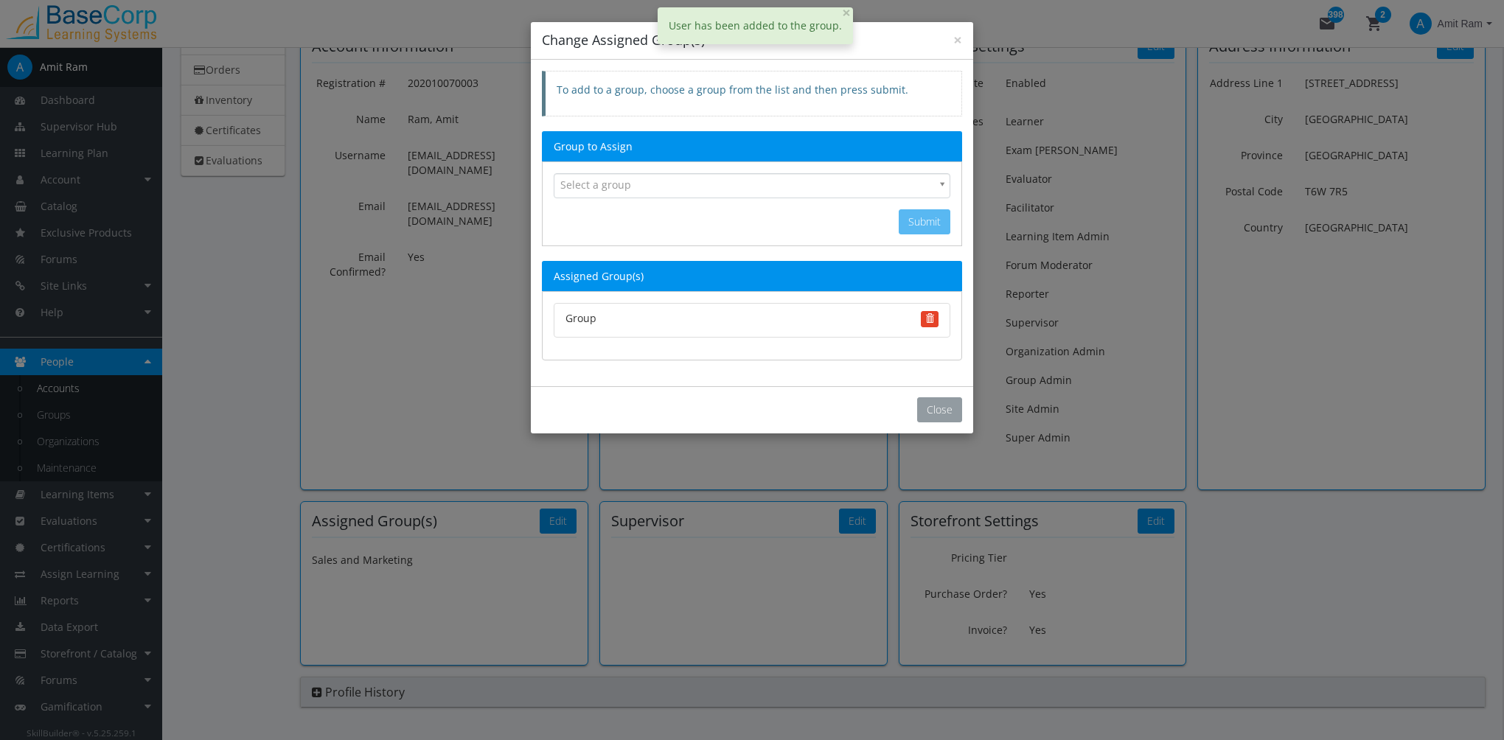
click at [944, 405] on button "Close" at bounding box center [939, 409] width 45 height 25
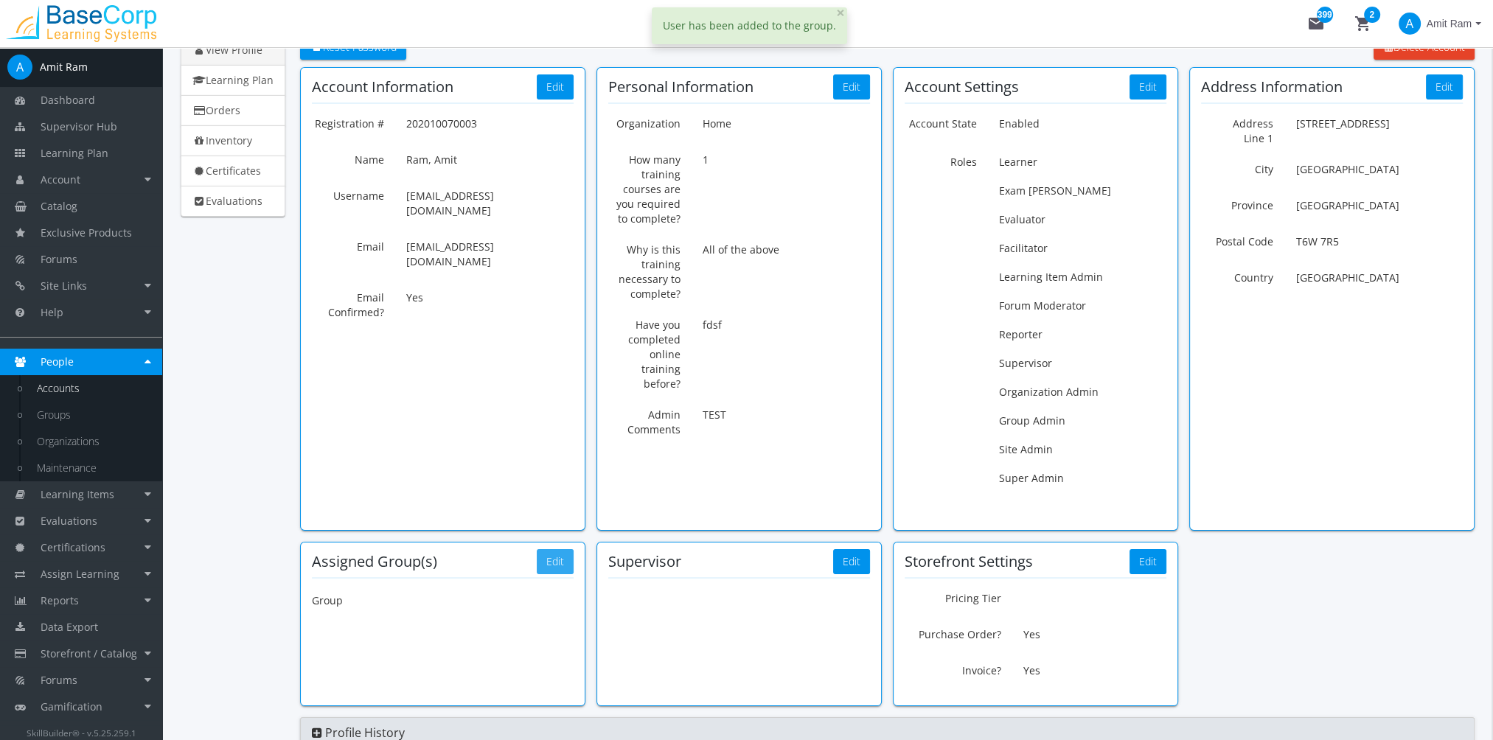
scroll to position [74, 0]
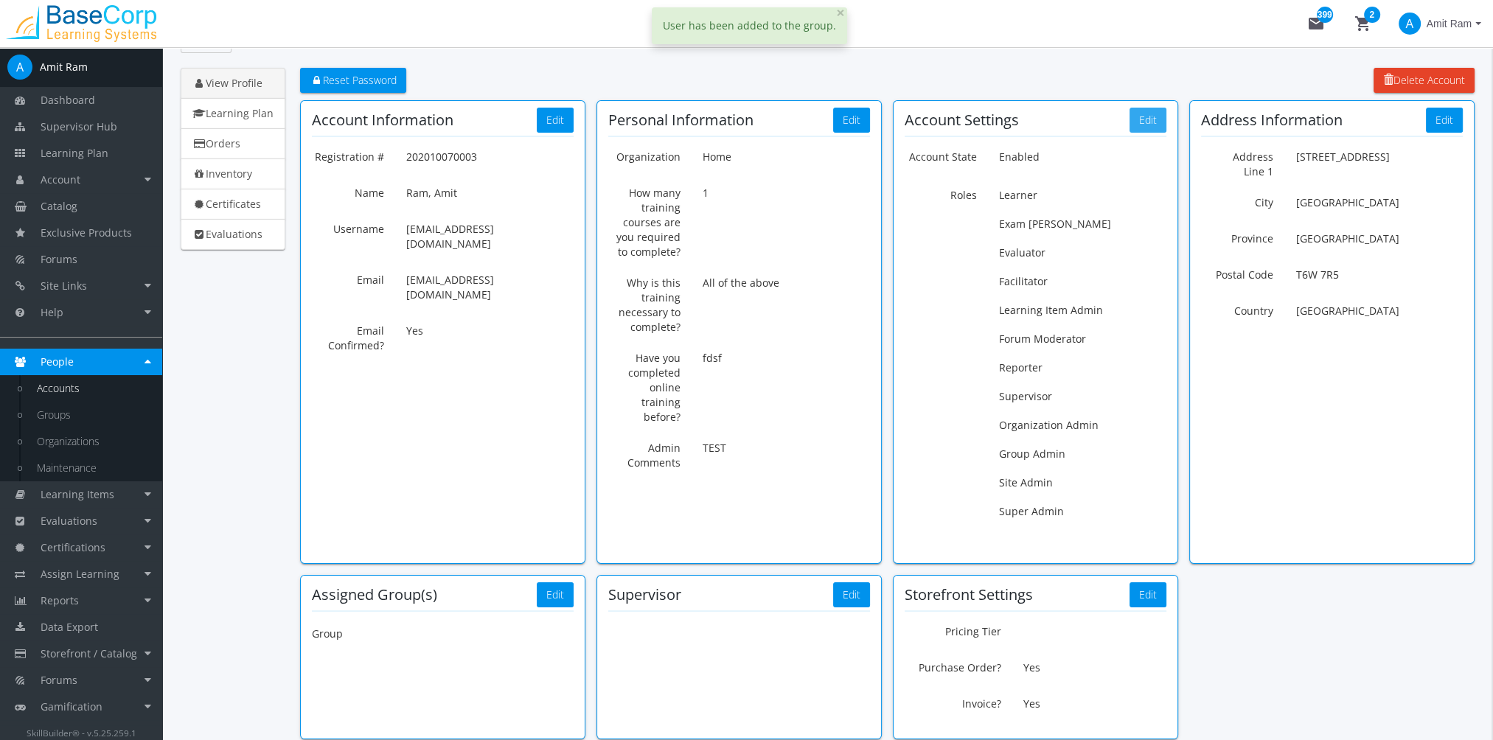
click at [1149, 113] on button "Edit" at bounding box center [1147, 120] width 37 height 25
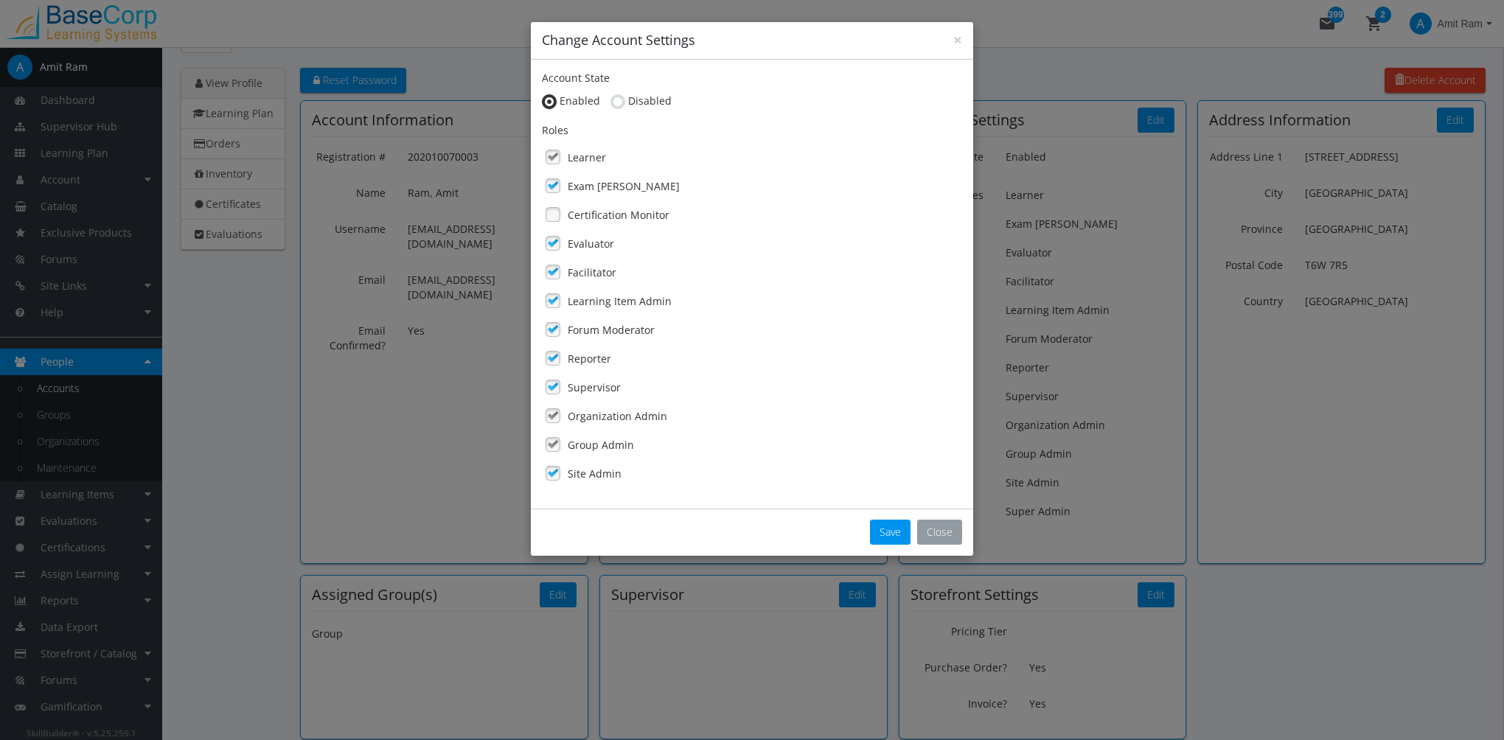
click at [933, 537] on button "Close" at bounding box center [939, 532] width 45 height 25
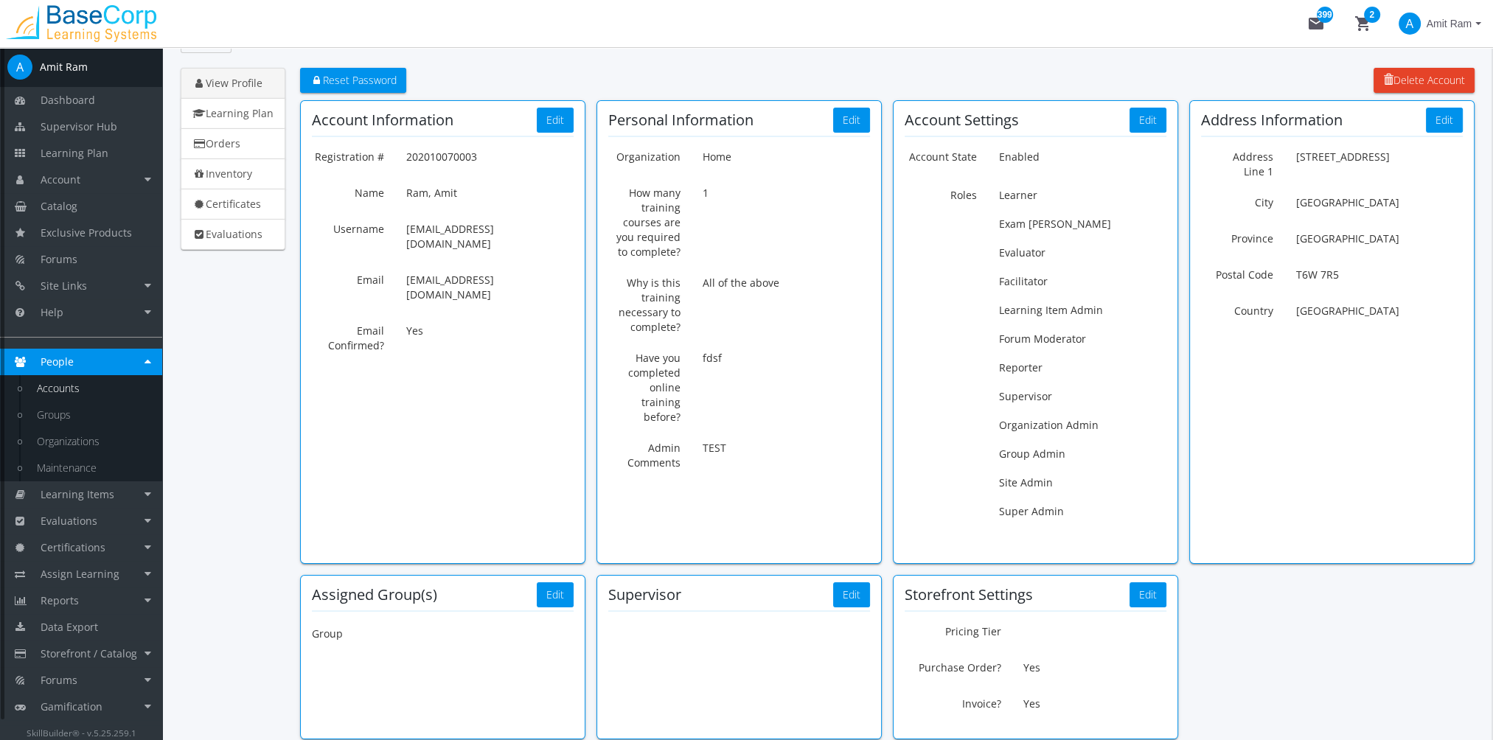
click at [88, 386] on link "Accounts" at bounding box center [92, 388] width 140 height 27
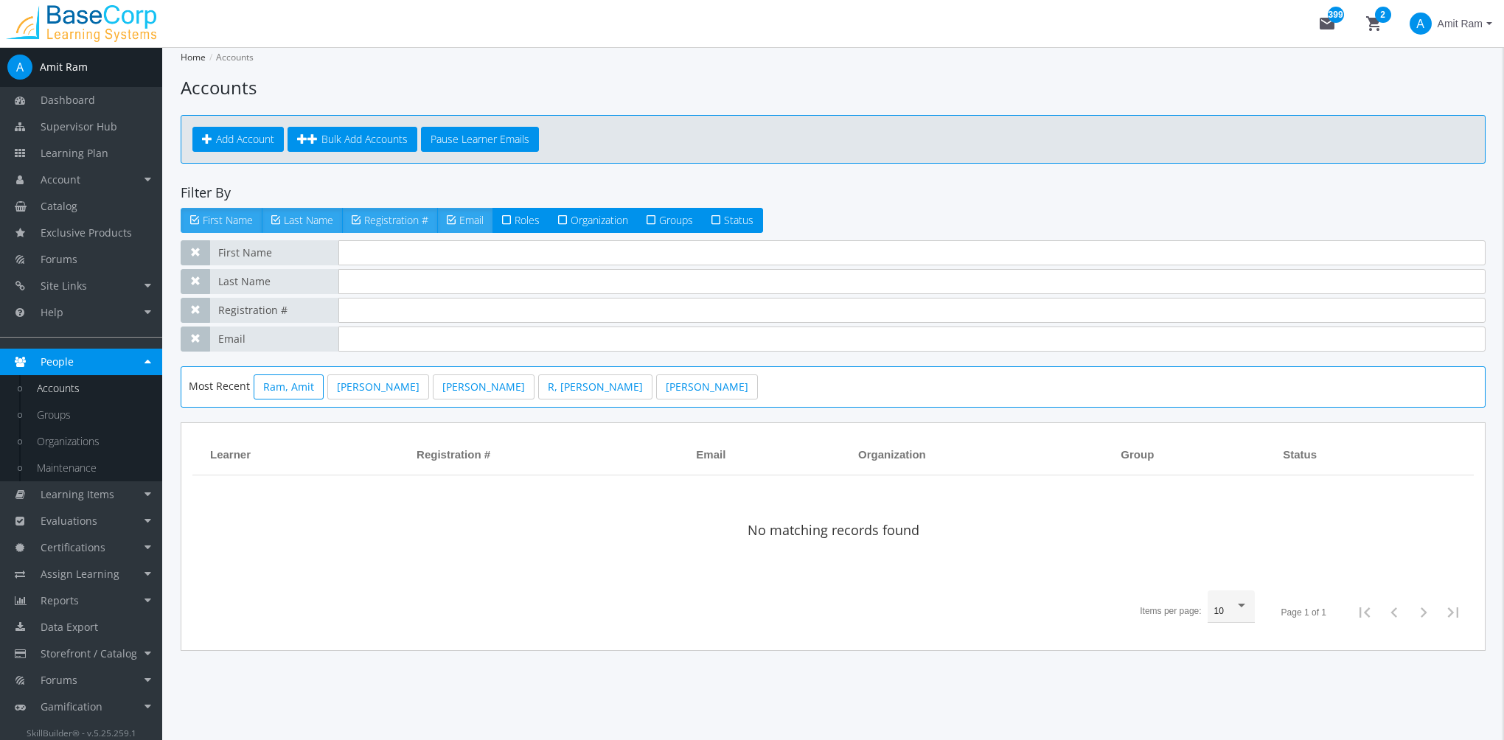
click at [275, 384] on link "Ram, Amit" at bounding box center [289, 387] width 70 height 25
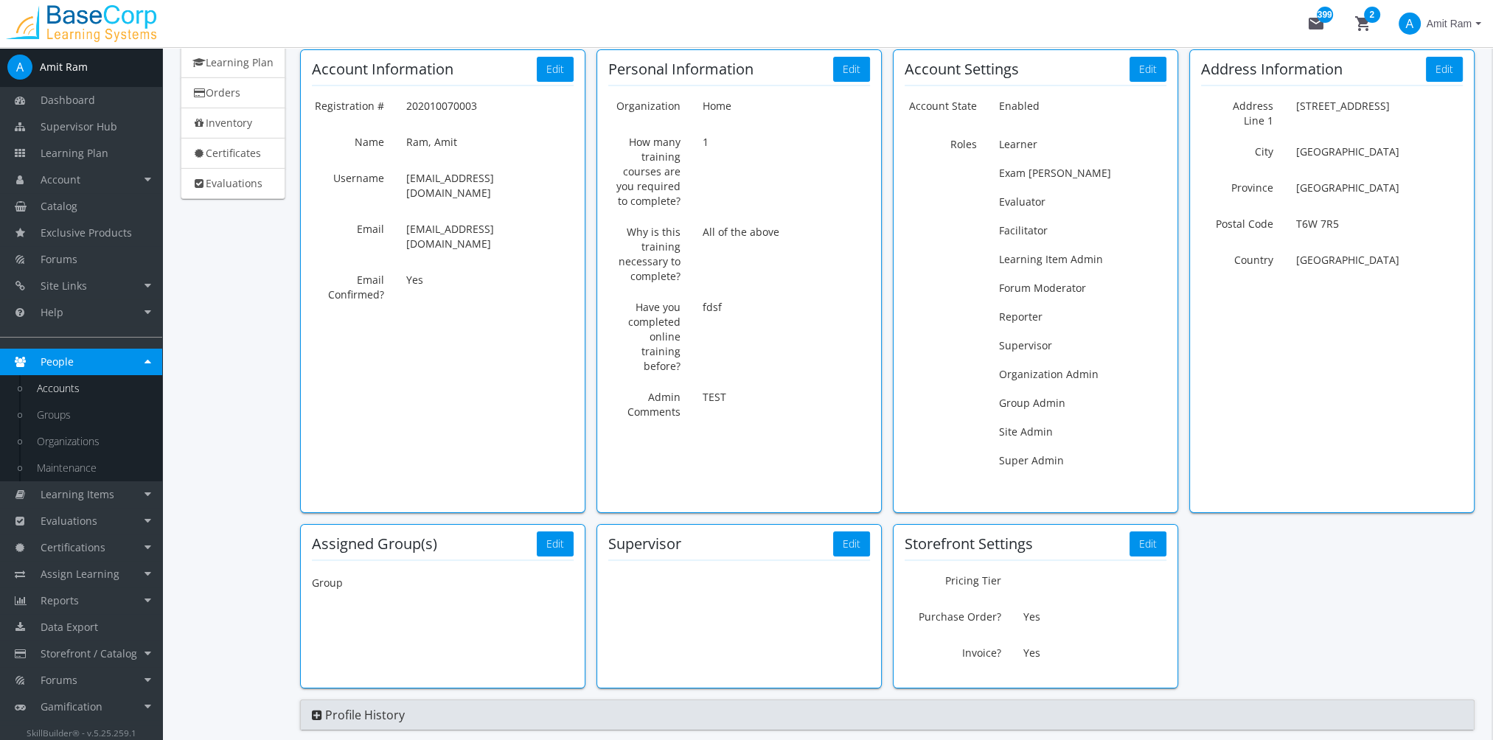
scroll to position [147, 0]
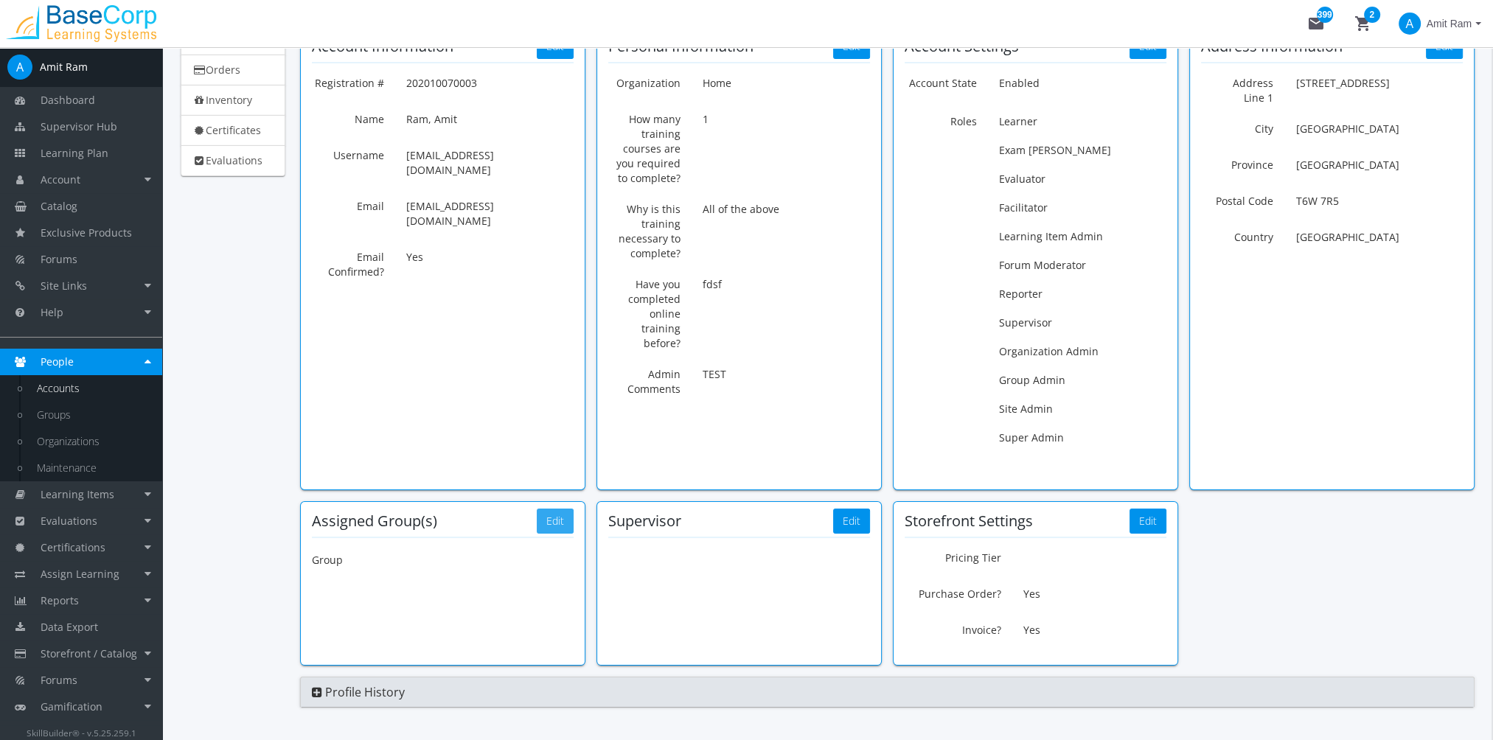
click at [563, 526] on button "Edit" at bounding box center [555, 521] width 37 height 25
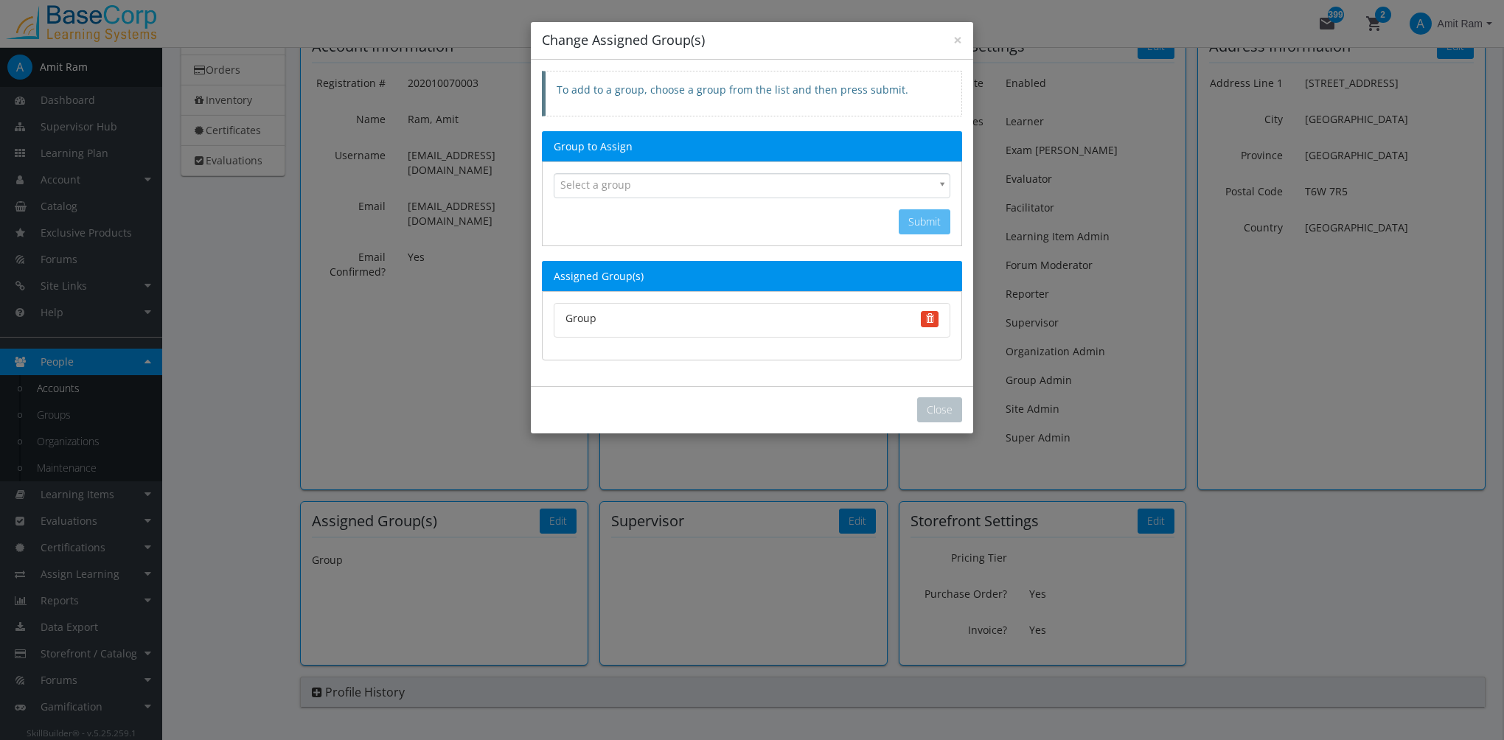
click at [942, 317] on div "Group" at bounding box center [752, 320] width 397 height 35
click at [938, 317] on div "Group" at bounding box center [752, 320] width 397 height 35
click at [925, 318] on span "button" at bounding box center [929, 318] width 9 height 9
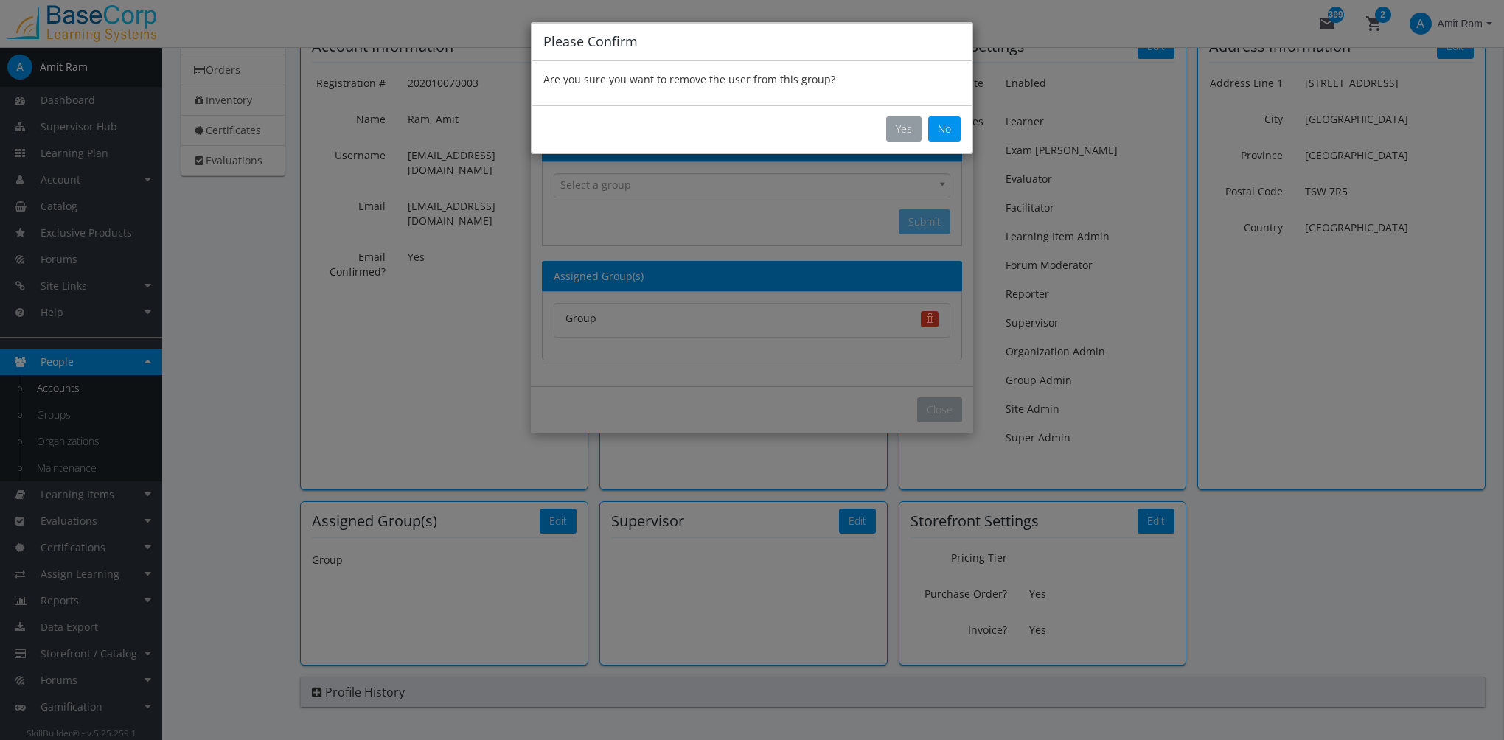
click at [911, 135] on button "Yes" at bounding box center [903, 128] width 35 height 25
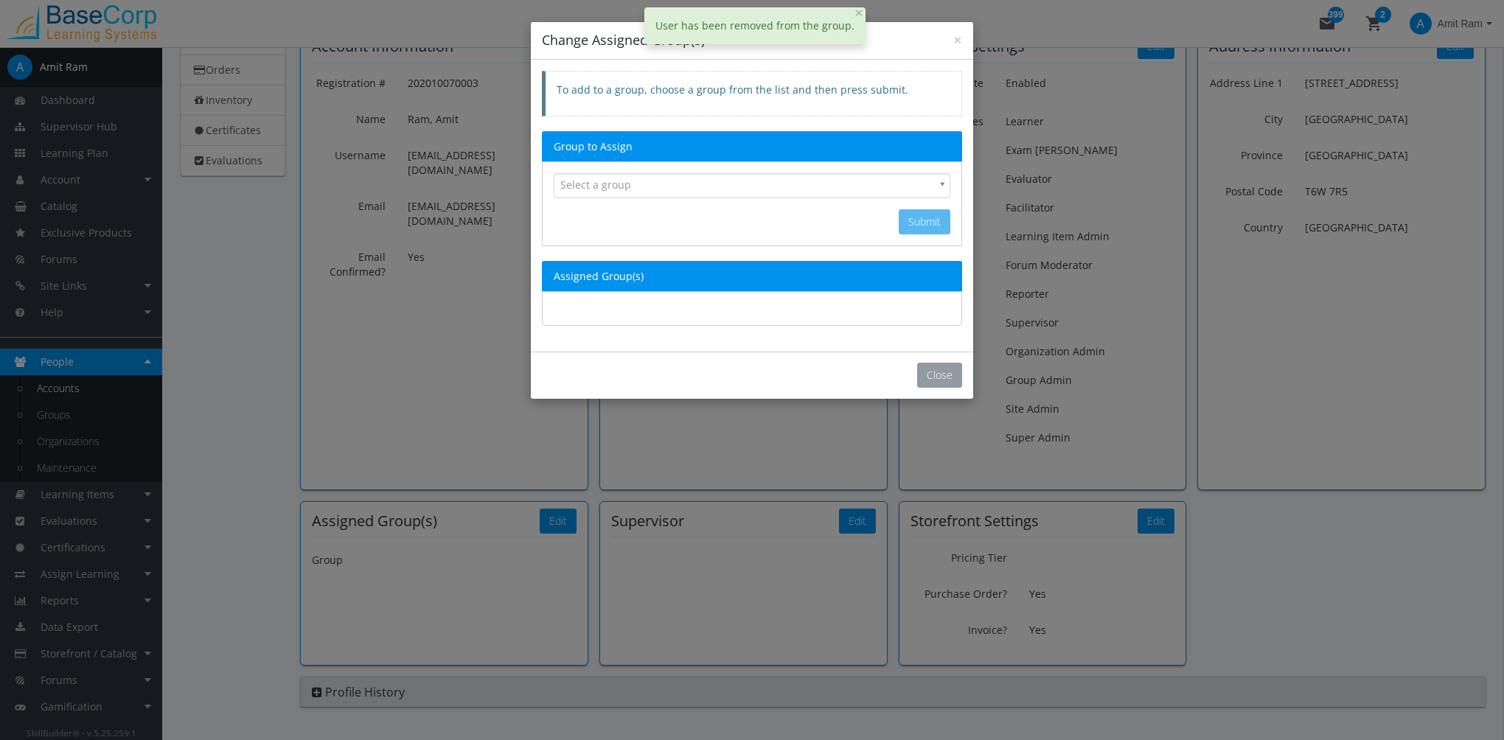
click at [943, 373] on button "Close" at bounding box center [939, 375] width 45 height 25
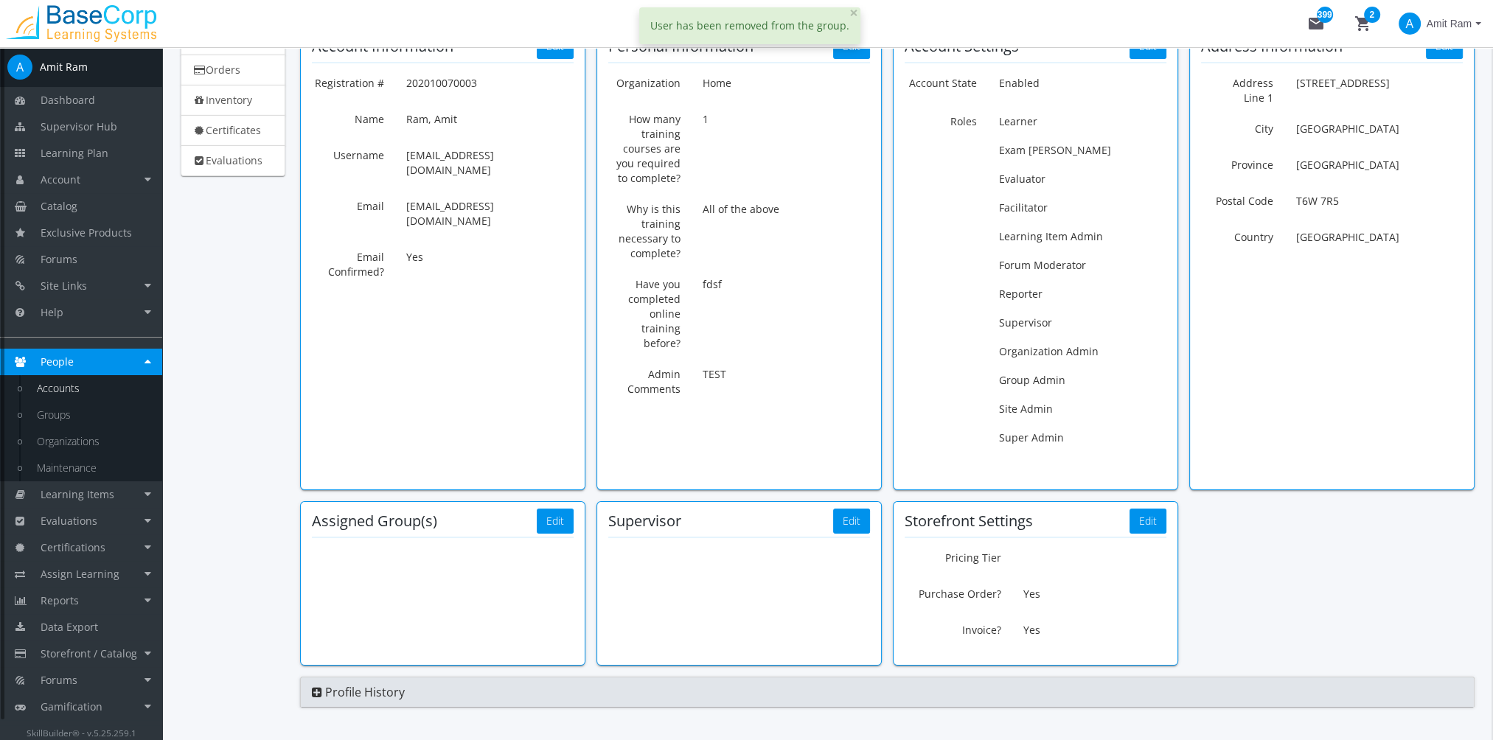
click at [80, 386] on link "Accounts" at bounding box center [92, 388] width 140 height 27
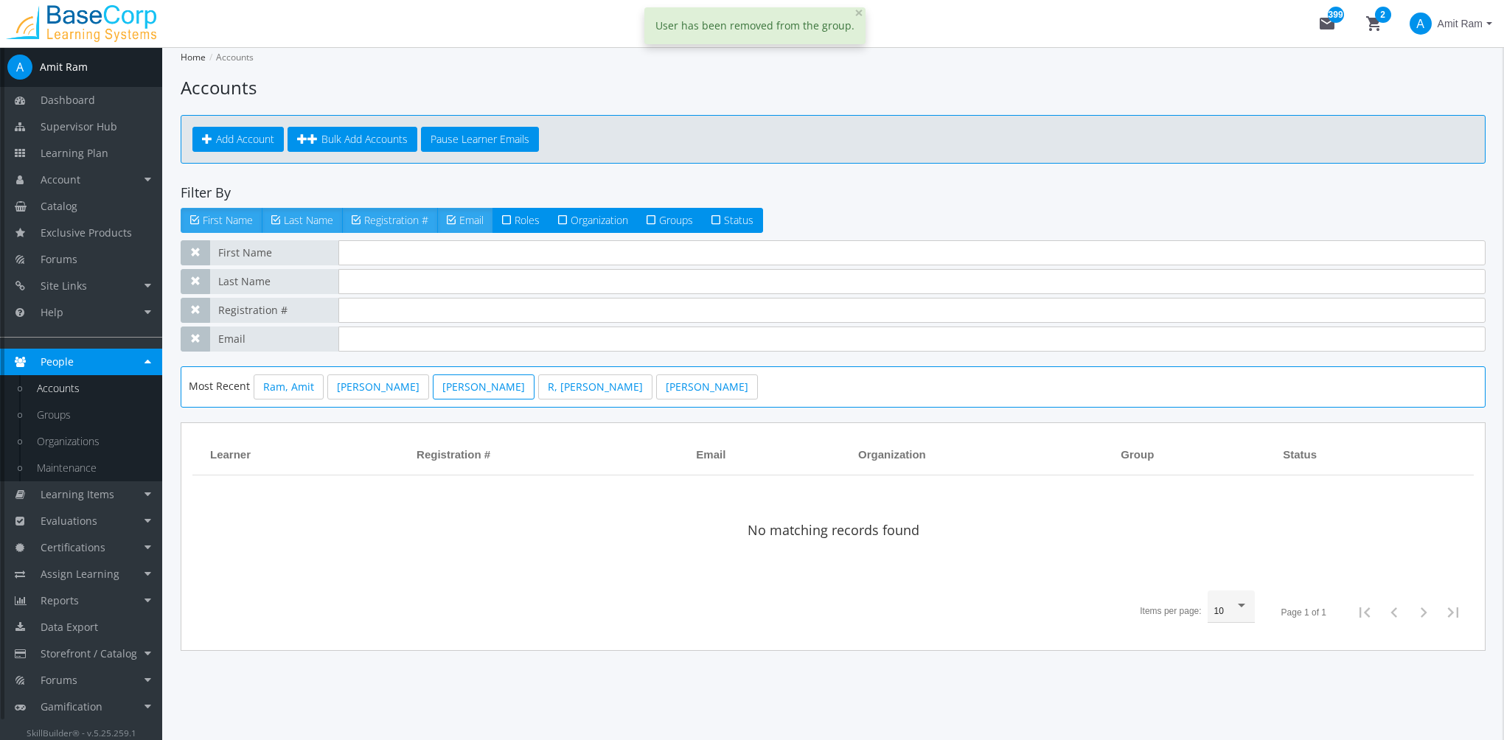
click at [472, 382] on link "[PERSON_NAME]" at bounding box center [484, 387] width 102 height 25
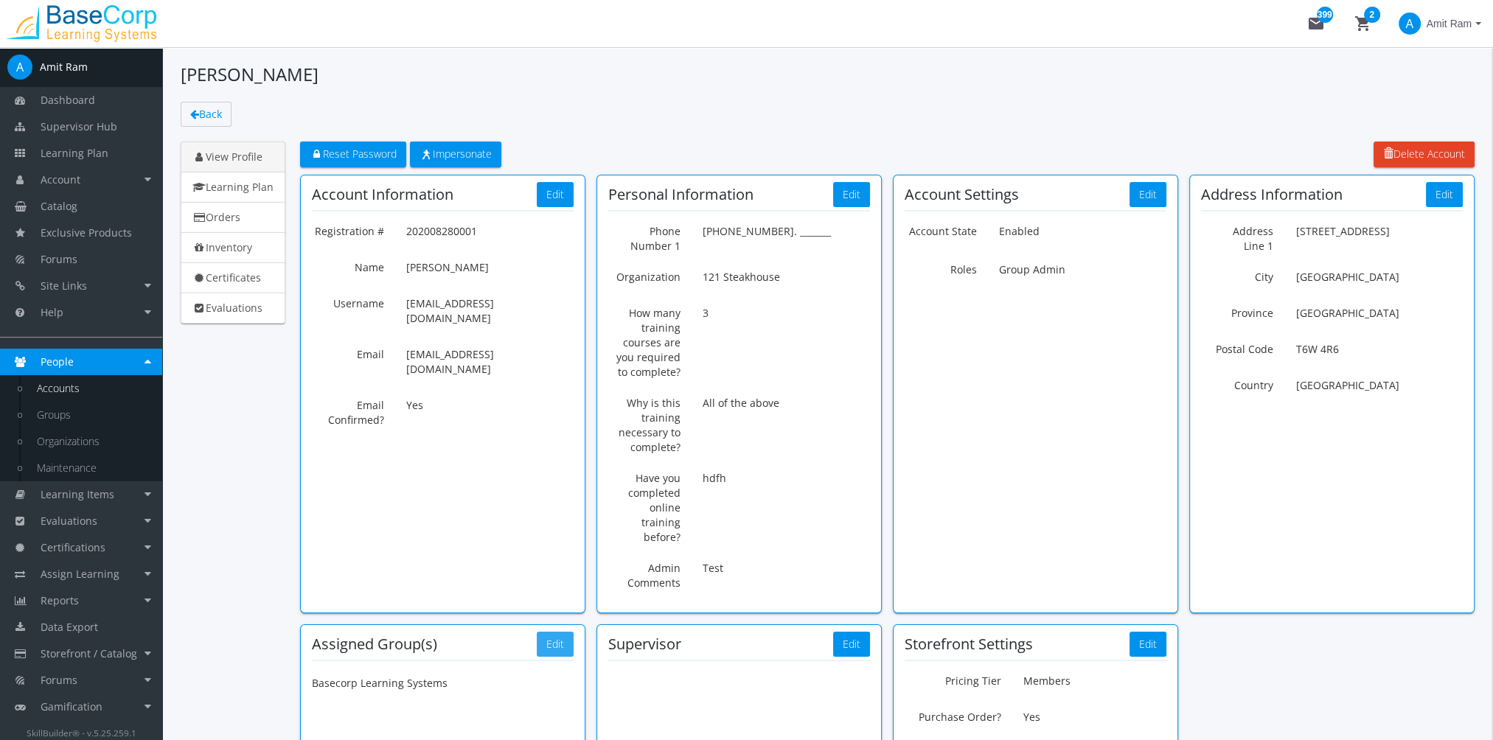
click at [554, 639] on button "Edit" at bounding box center [555, 644] width 37 height 25
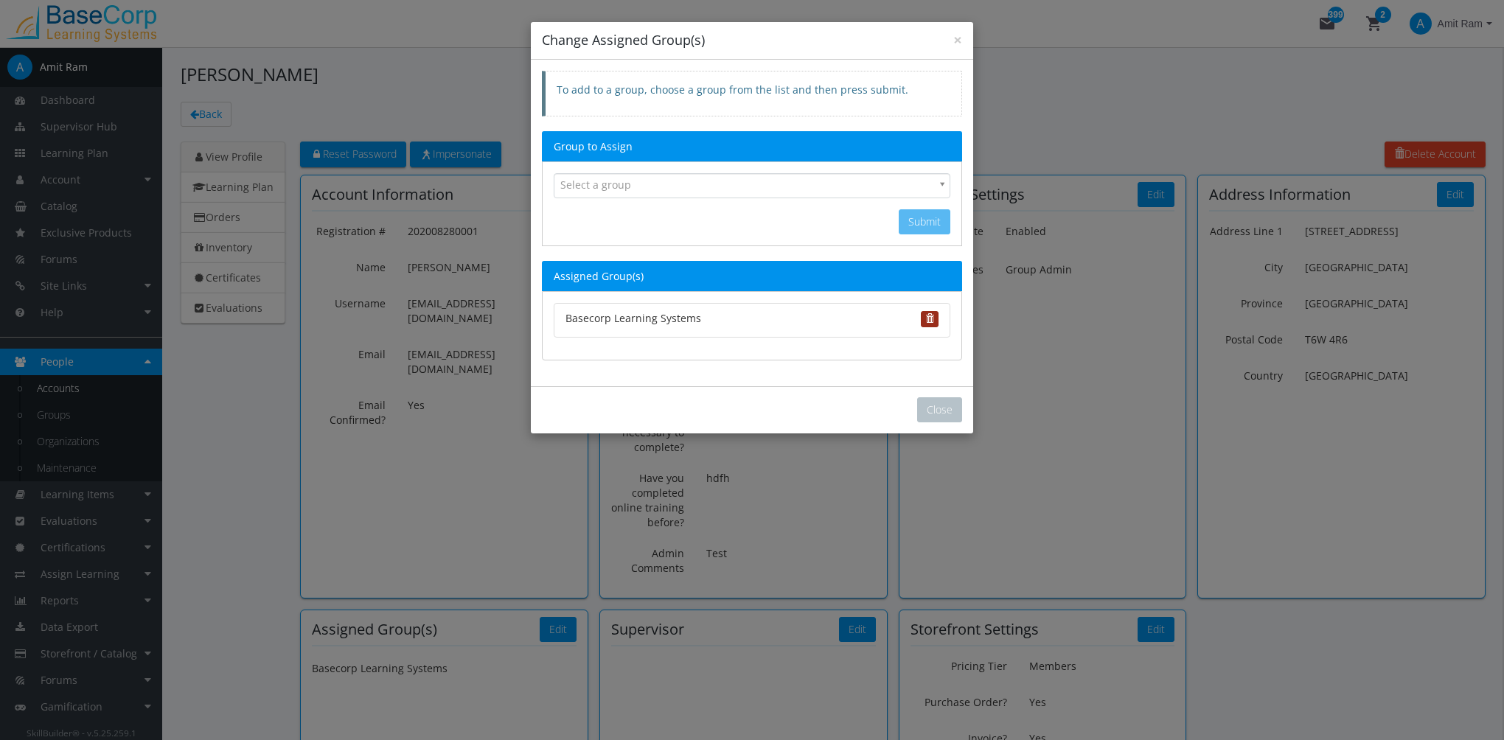
click at [929, 316] on span "button" at bounding box center [929, 318] width 9 height 9
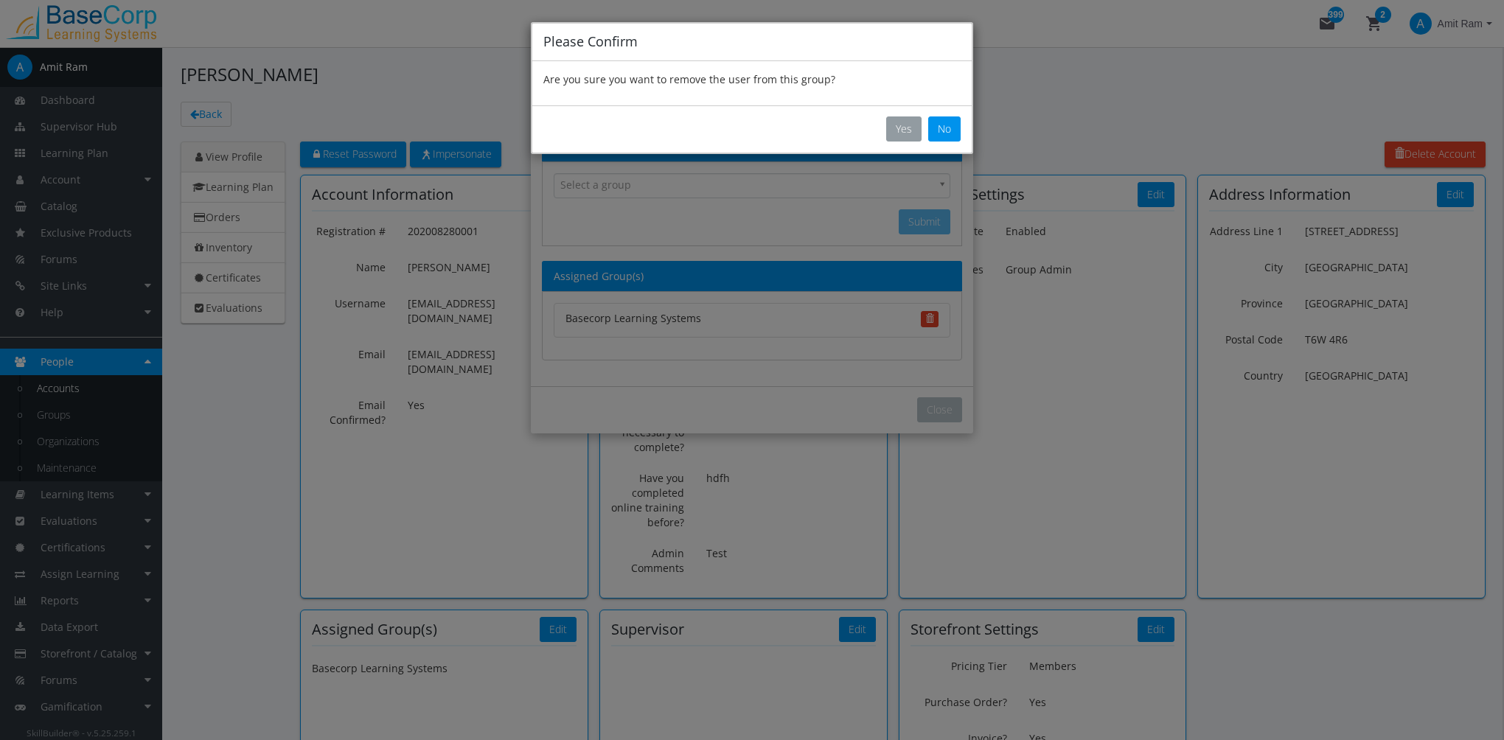
click at [909, 132] on button "Yes" at bounding box center [903, 128] width 35 height 25
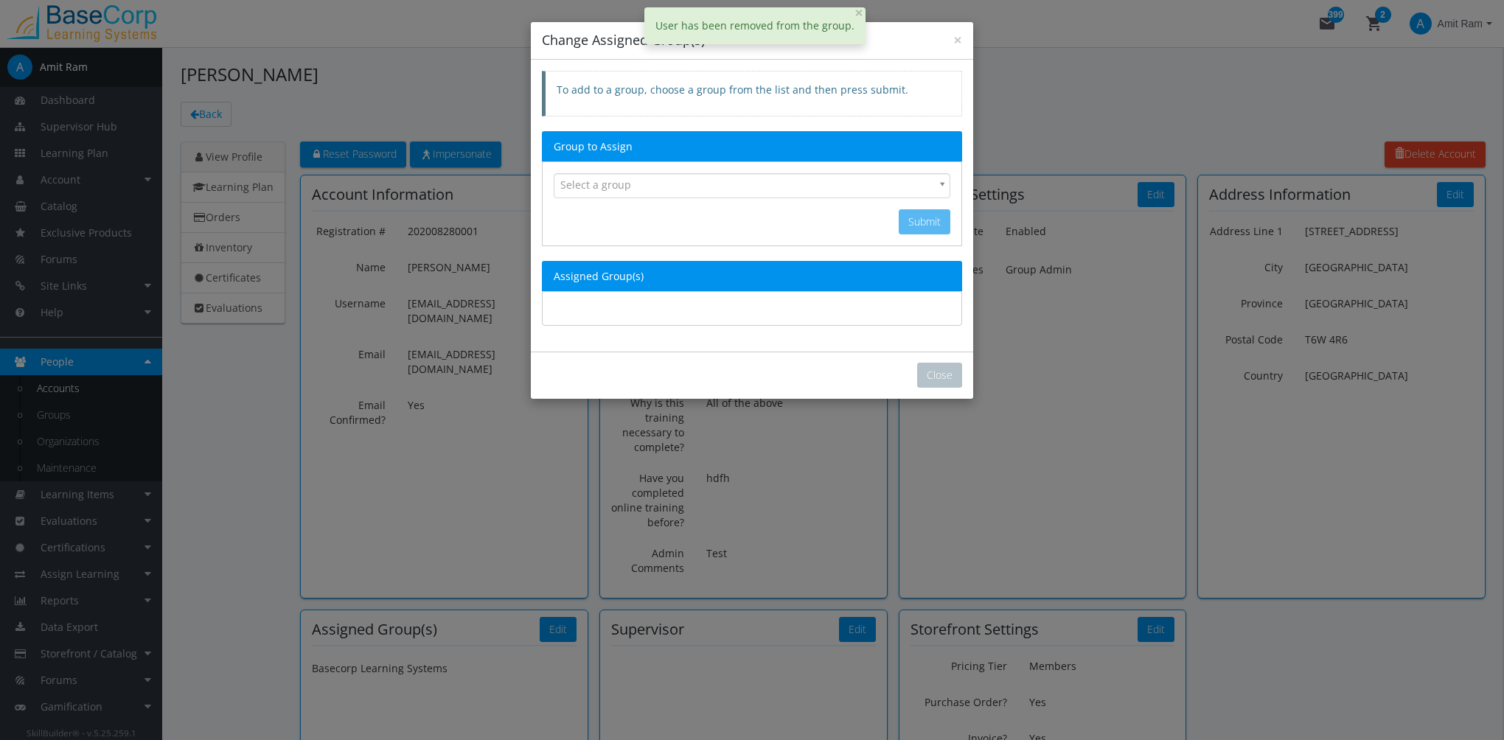
click at [642, 195] on link "Select a group" at bounding box center [752, 185] width 397 height 25
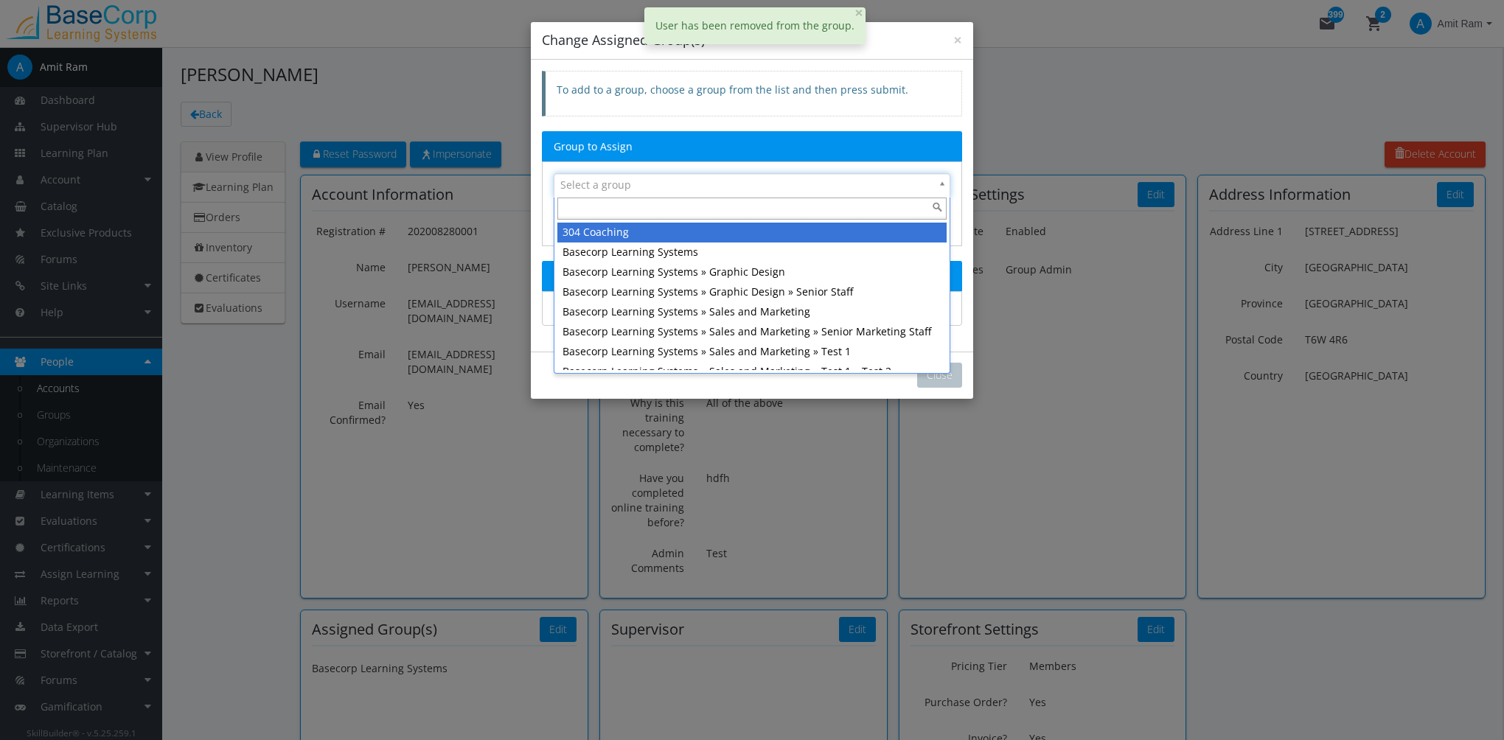
click at [640, 184] on span "Select a group" at bounding box center [745, 184] width 370 height 21
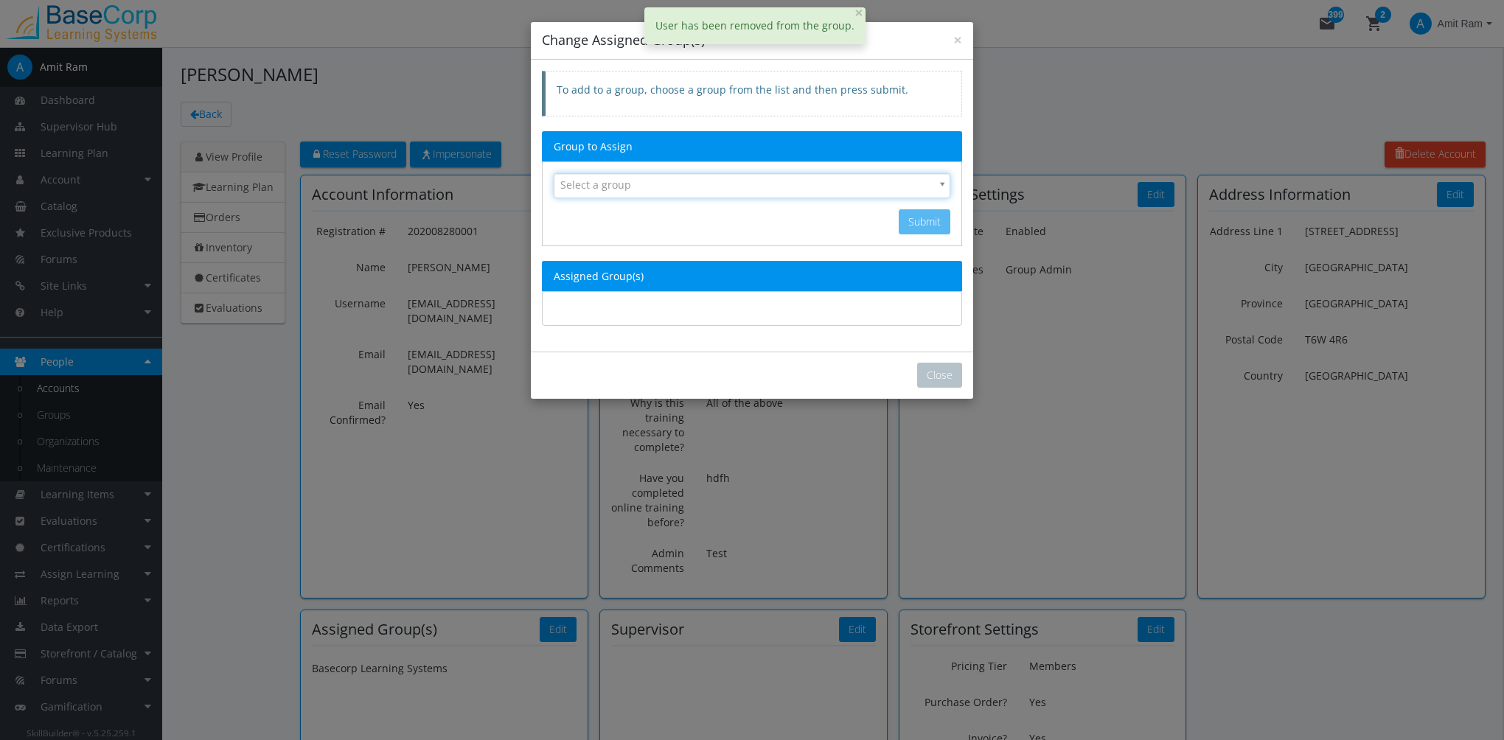
click at [640, 184] on span "Select a group" at bounding box center [745, 184] width 370 height 21
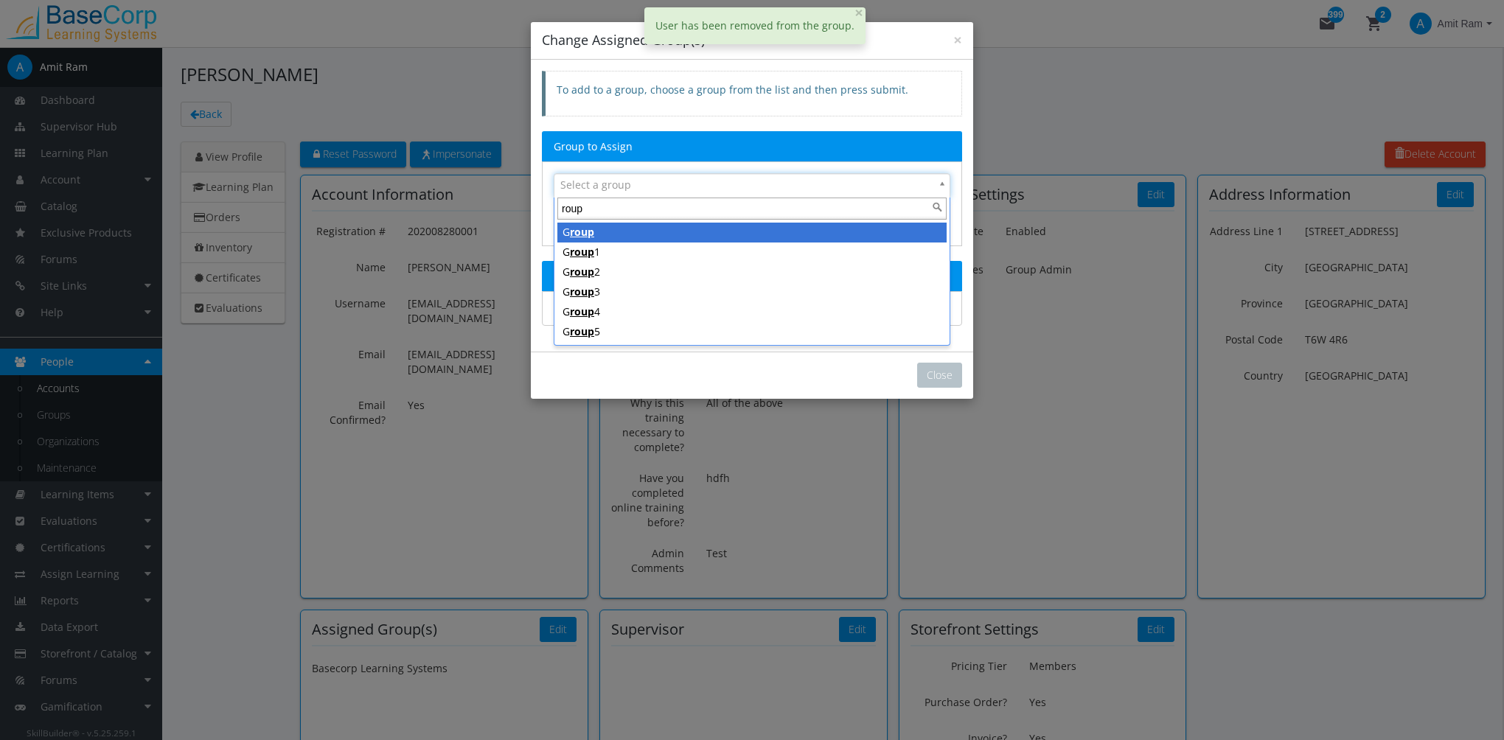
type input "roup"
click at [584, 228] on span "roup" at bounding box center [582, 232] width 24 height 14
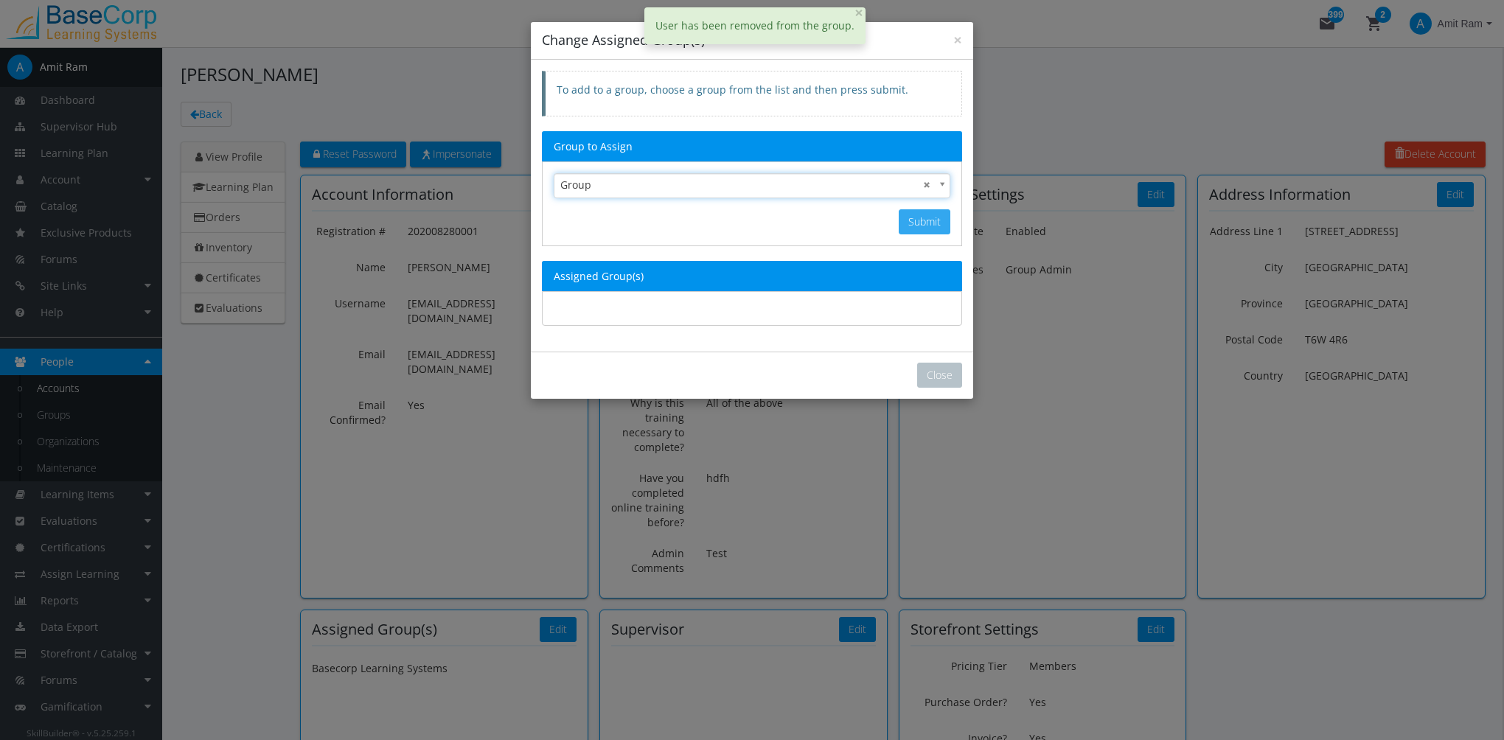
click at [923, 224] on button "Submit" at bounding box center [925, 221] width 52 height 25
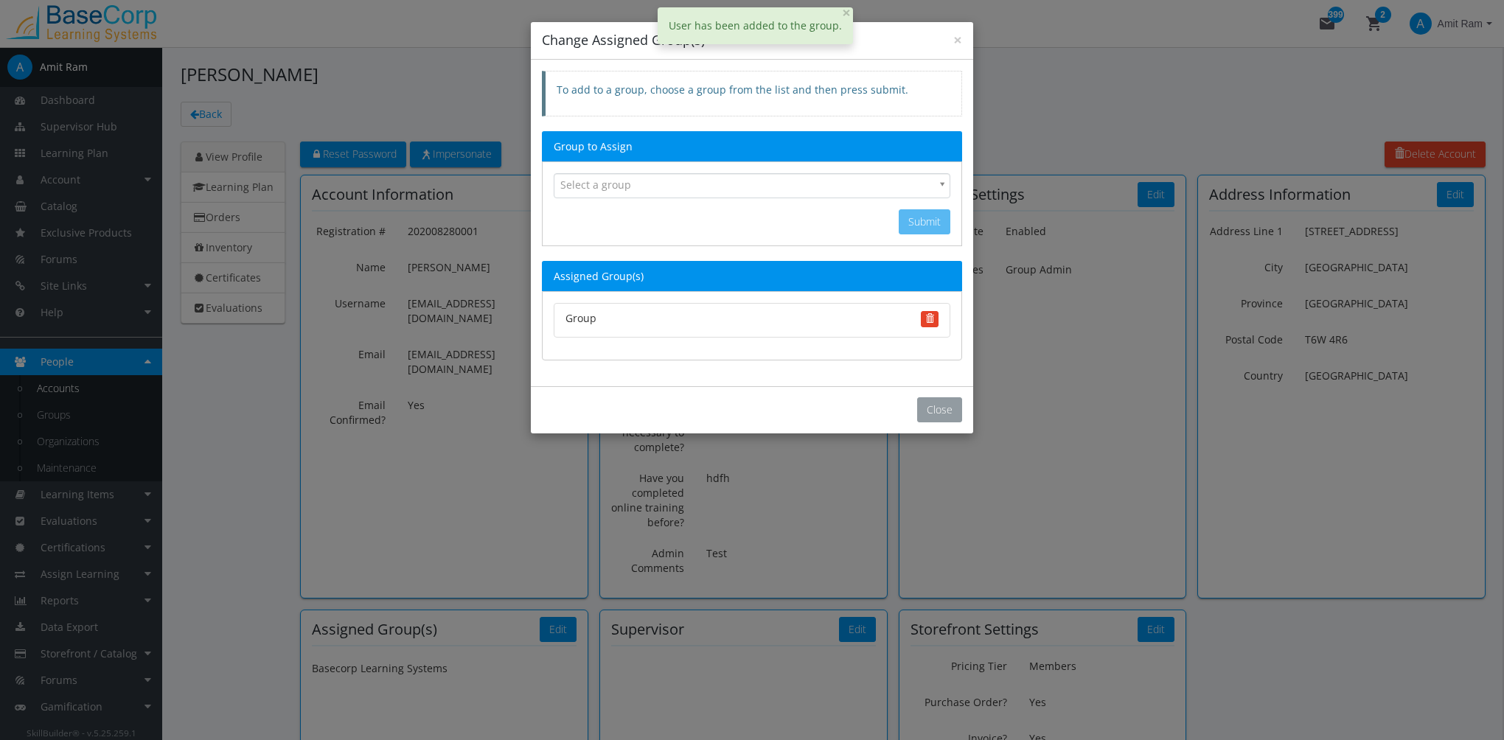
click at [947, 402] on button "Close" at bounding box center [939, 409] width 45 height 25
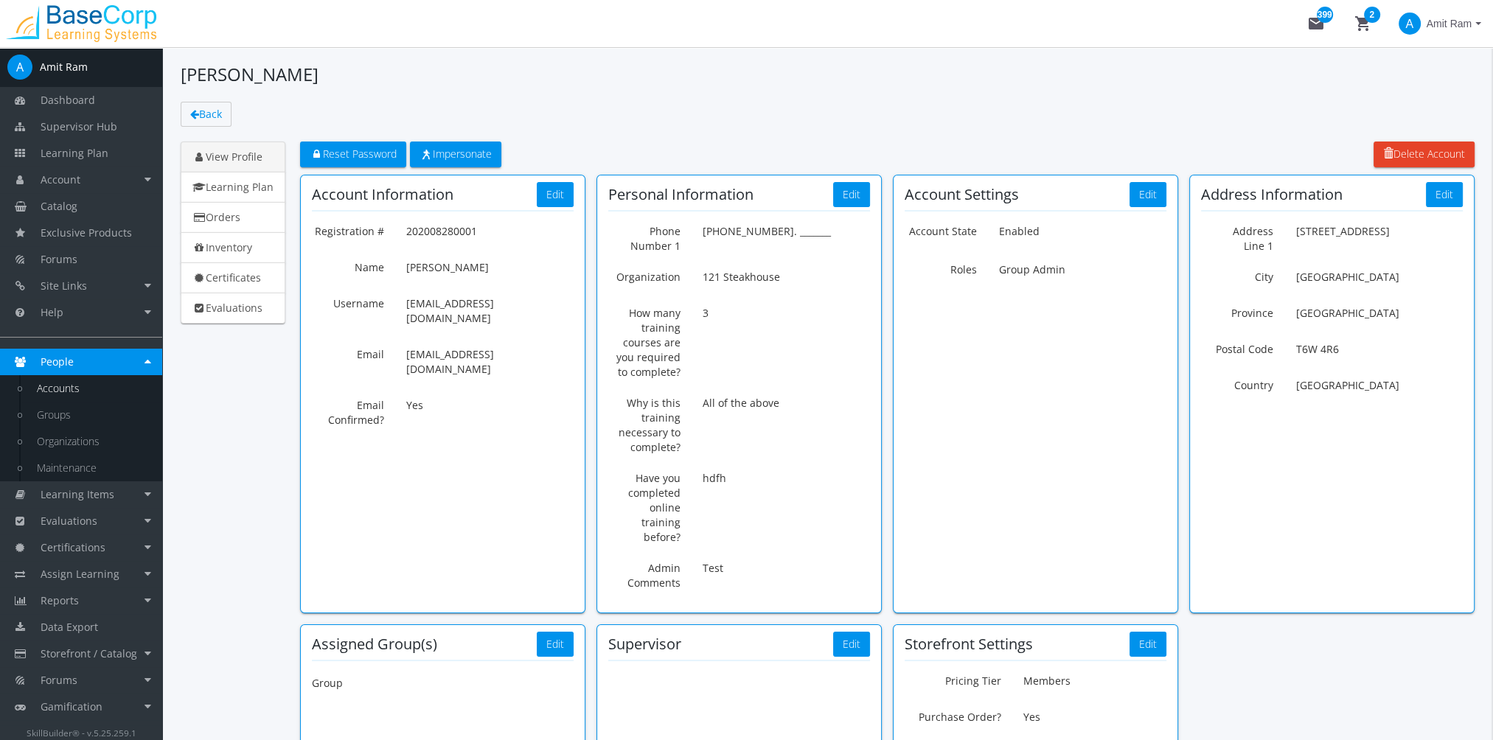
click at [1448, 21] on span "Amit Ram" at bounding box center [1448, 23] width 45 height 27
click at [1425, 123] on link "Sign Out" at bounding box center [1420, 131] width 133 height 16
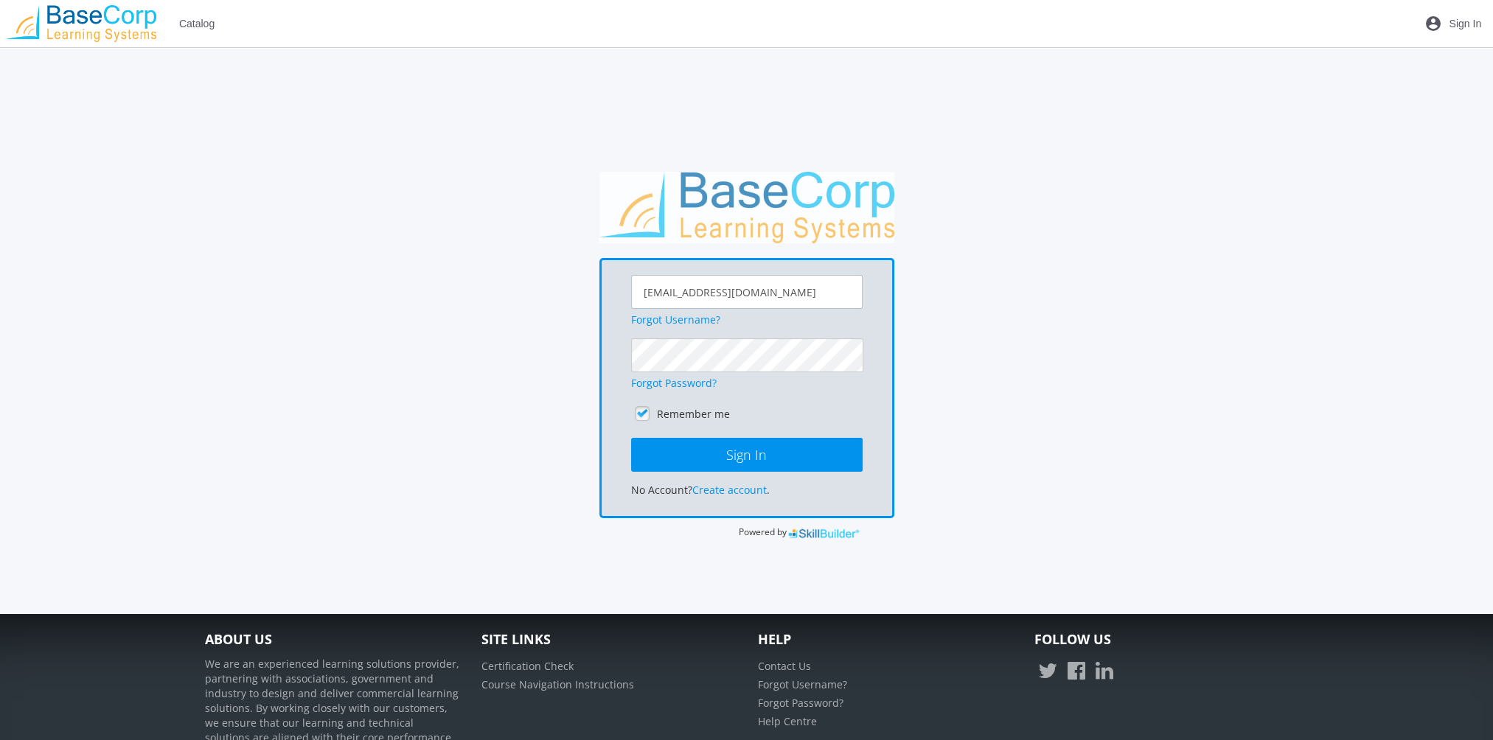
drag, startPoint x: 789, startPoint y: 298, endPoint x: 398, endPoint y: 310, distance: 390.9
click at [494, 301] on div "[EMAIL_ADDRESS][DOMAIN_NAME] Forgot Username? Forgot Password? Remember me Sign…" at bounding box center [747, 356] width 1098 height 369
type input "[EMAIL_ADDRESS][DOMAIN_NAME]"
click at [631, 438] on button "Sign In" at bounding box center [746, 455] width 231 height 34
